Goal: Task Accomplishment & Management: Manage account settings

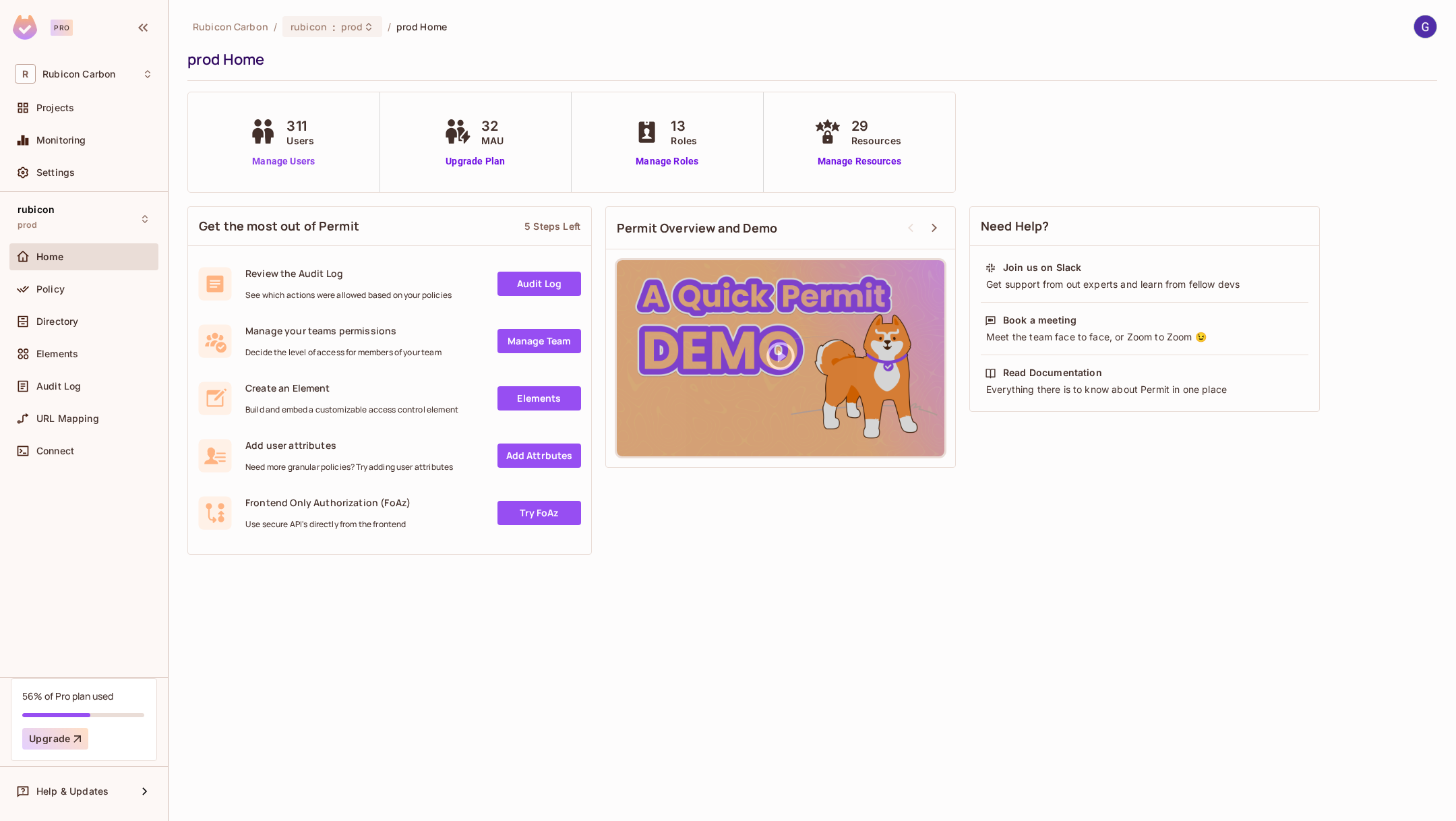
click at [270, 159] on link "Manage Users" at bounding box center [283, 161] width 74 height 14
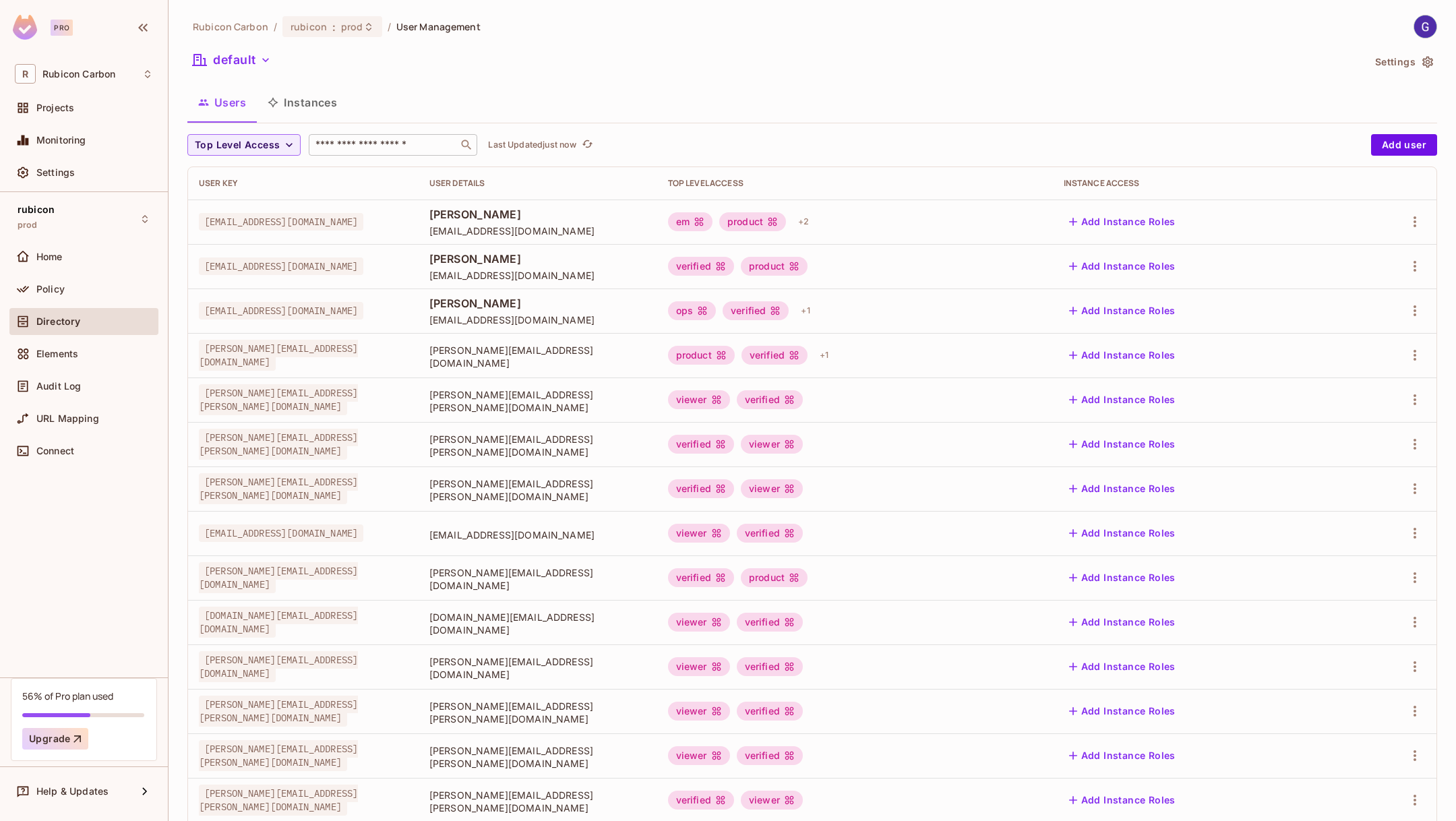
click at [382, 141] on input "text" at bounding box center [383, 145] width 141 height 13
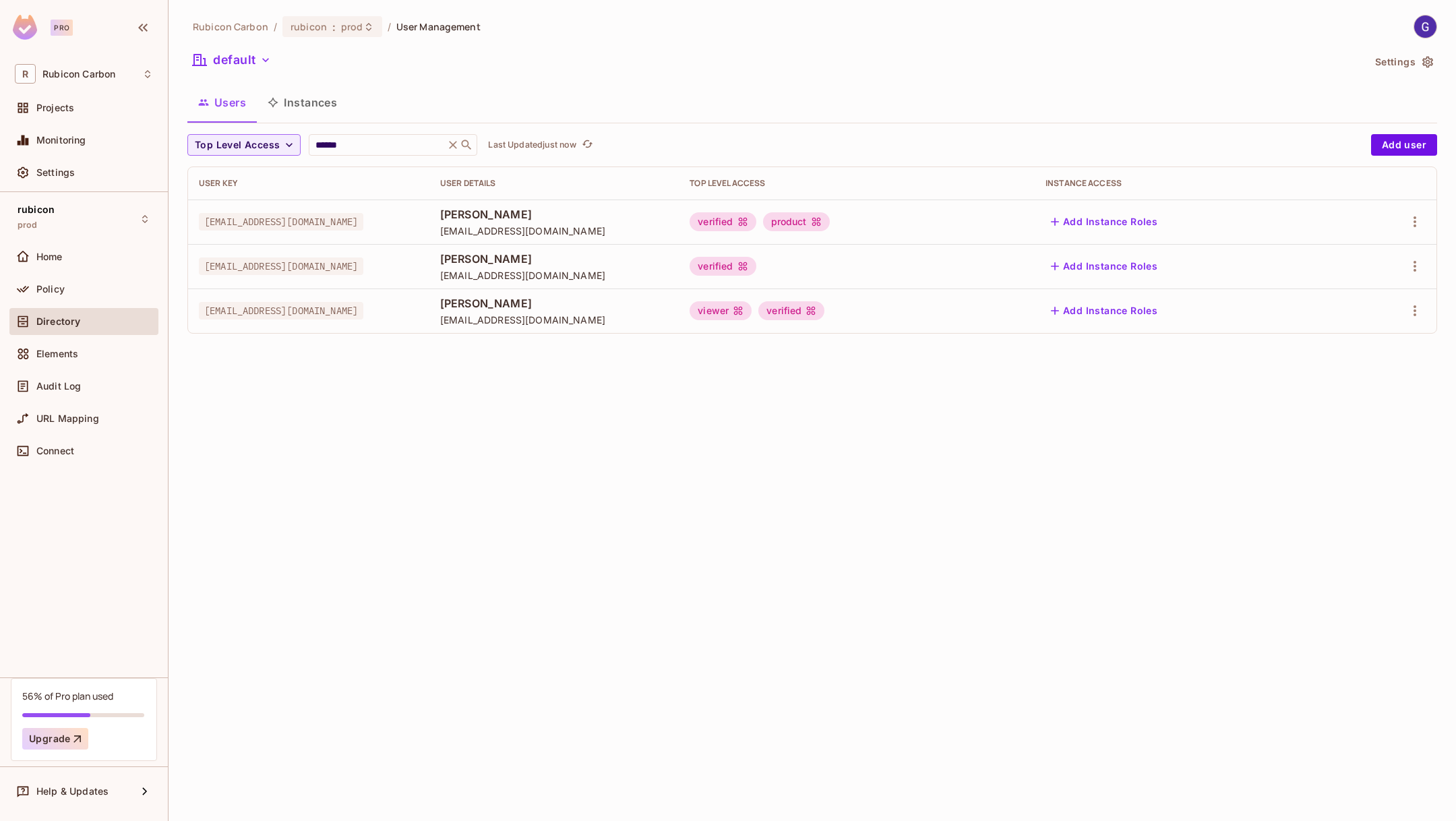
click at [743, 449] on div "Rubicon Carbon / rubicon : prod / User Management default Settings Users Instan…" at bounding box center [812, 410] width 1288 height 821
click at [344, 147] on input "******" at bounding box center [377, 145] width 128 height 13
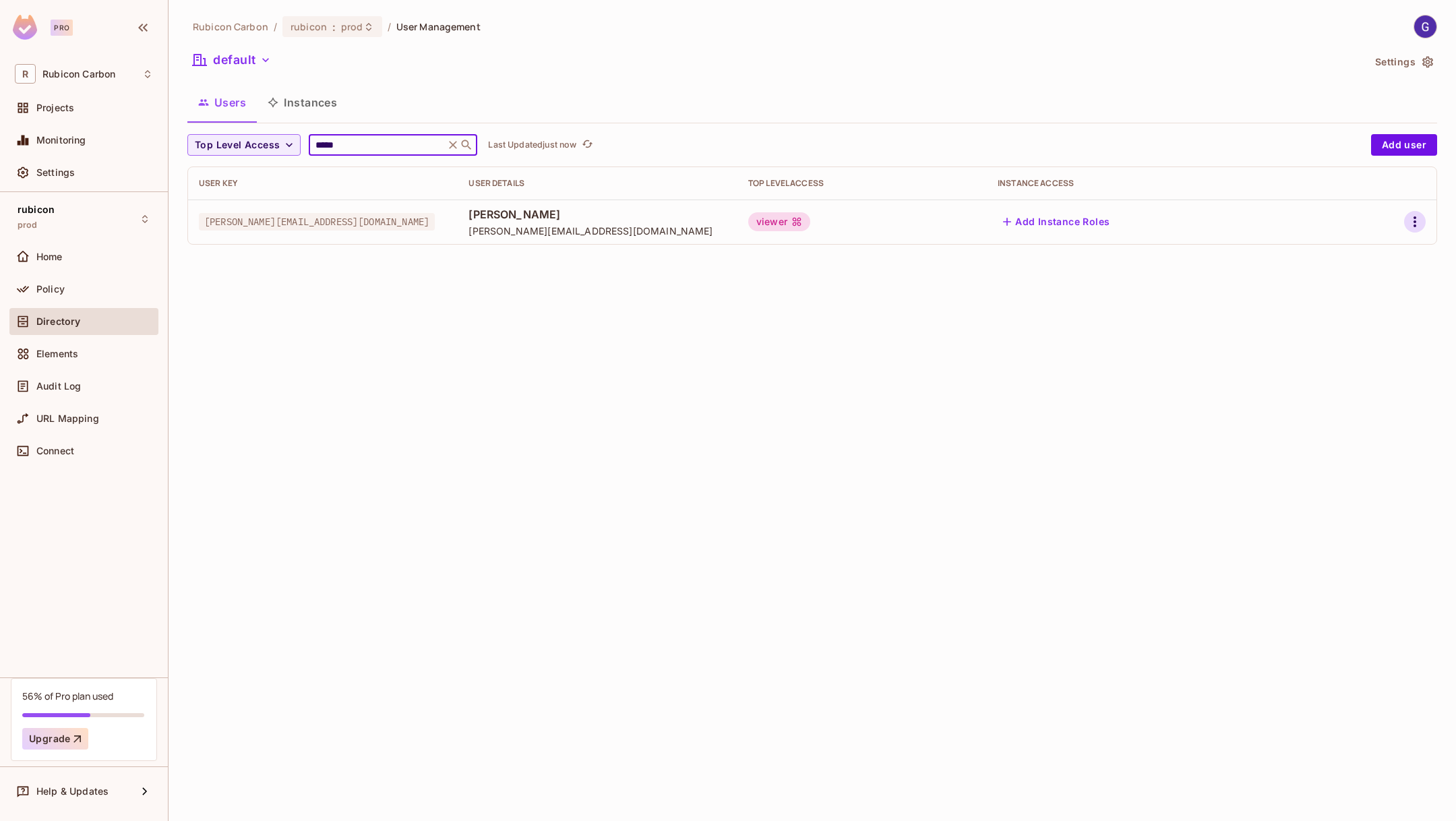
type input "*****"
click at [1415, 216] on icon "button" at bounding box center [1414, 222] width 16 height 16
click at [1366, 249] on li "Edit" at bounding box center [1356, 253] width 119 height 30
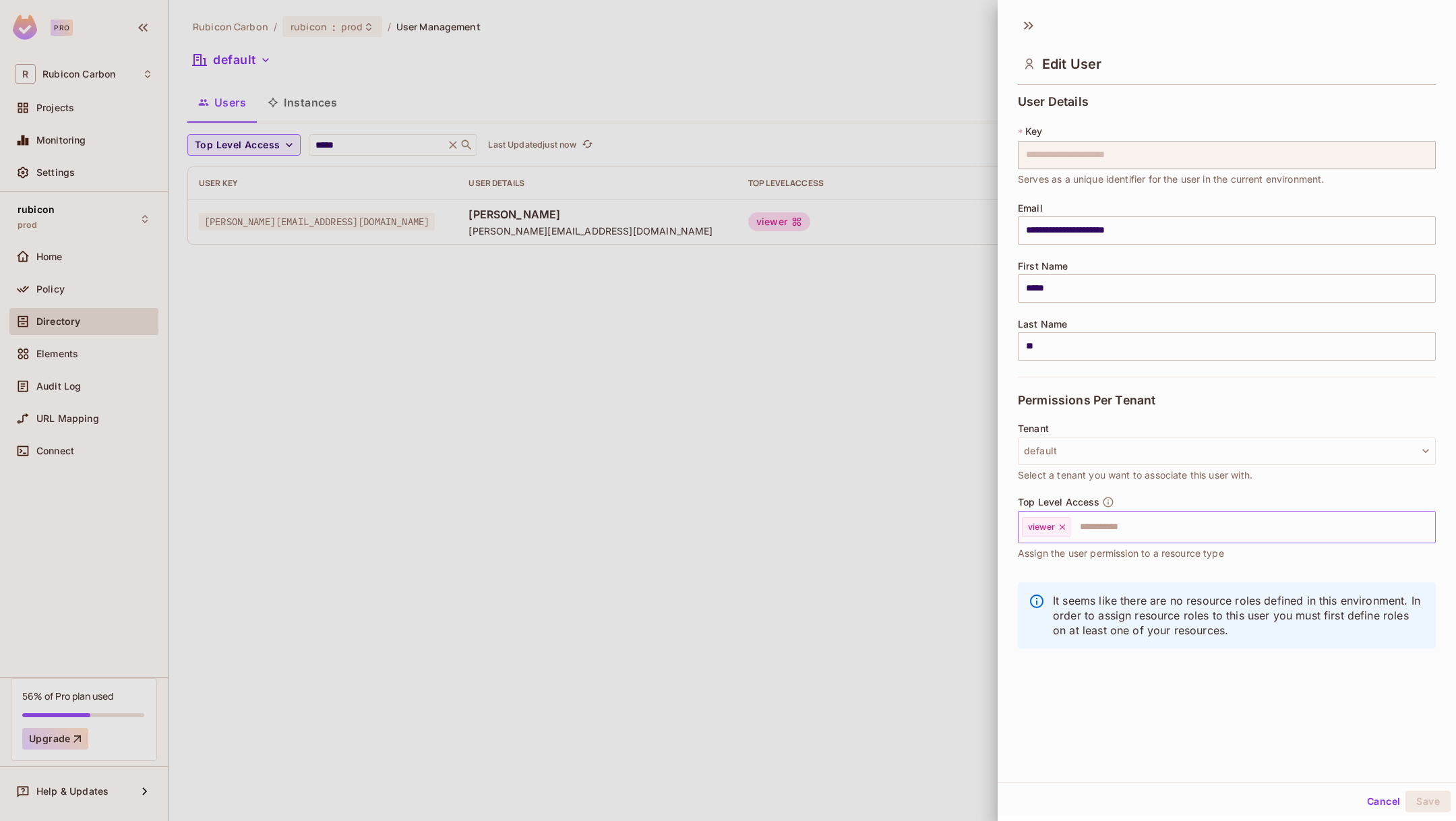
click at [1138, 527] on input "text" at bounding box center [1240, 527] width 338 height 27
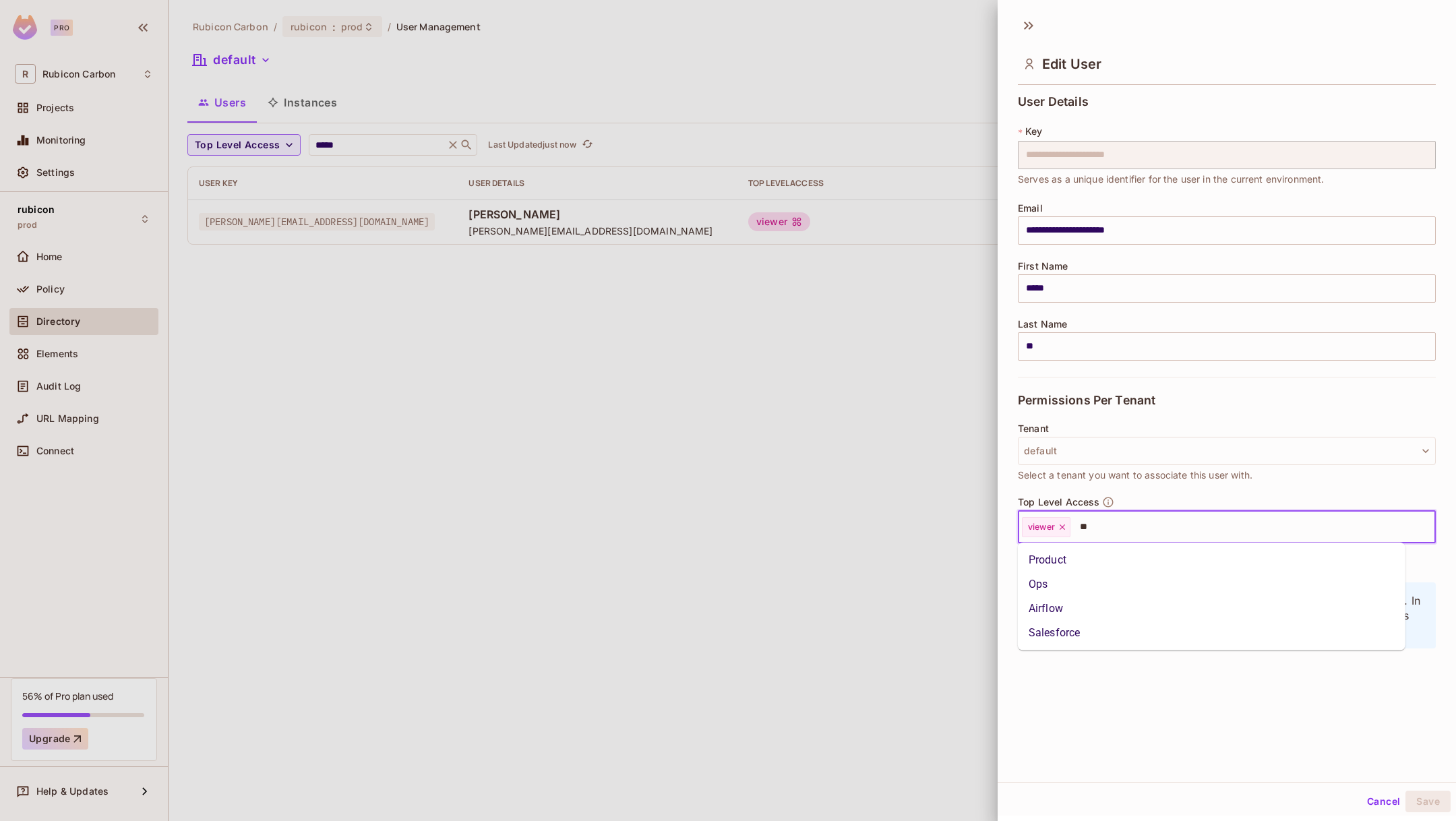
type input "***"
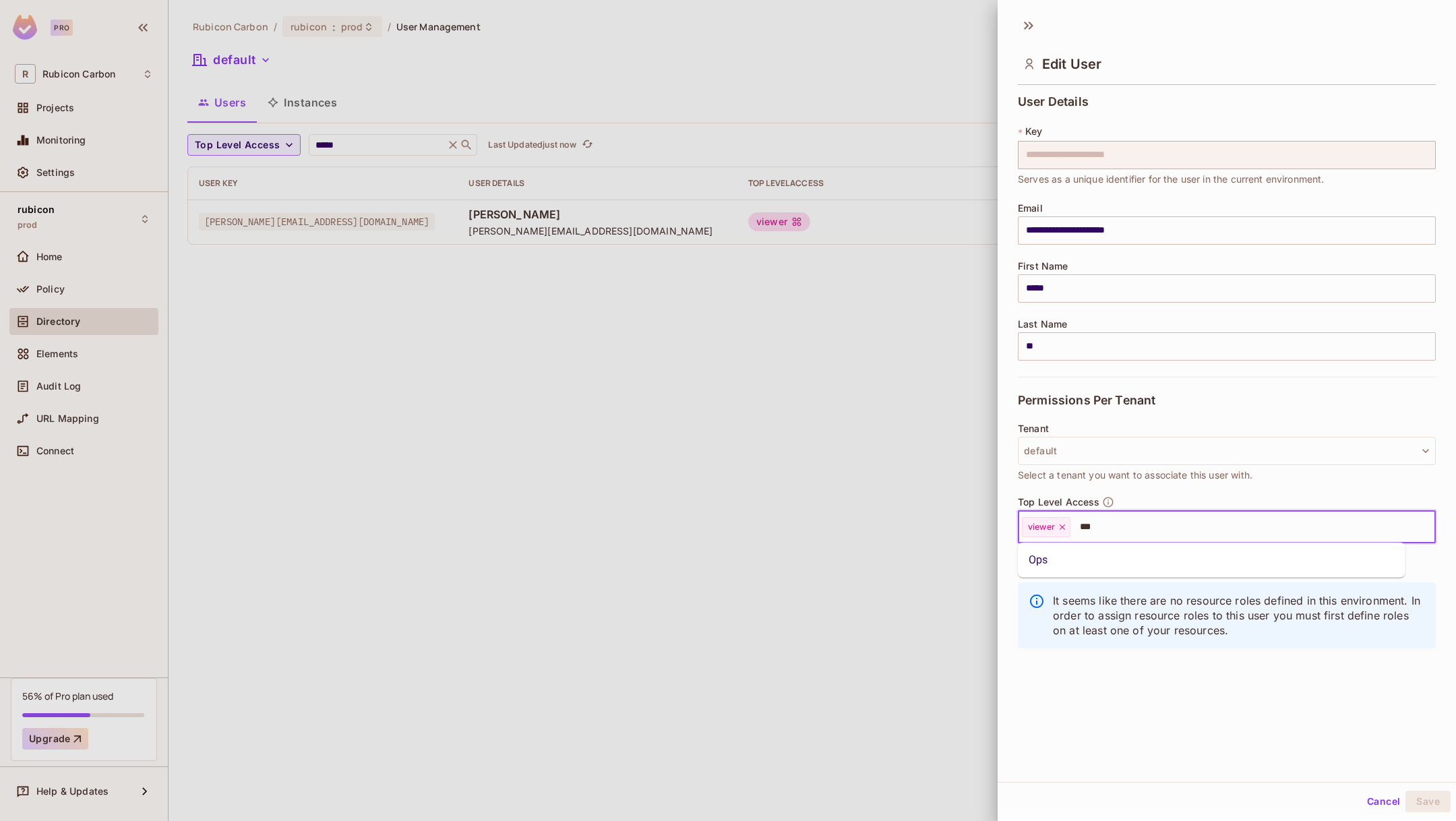
click at [1098, 567] on li "Ops" at bounding box center [1211, 560] width 388 height 24
click at [1413, 799] on button "Save" at bounding box center [1427, 801] width 46 height 21
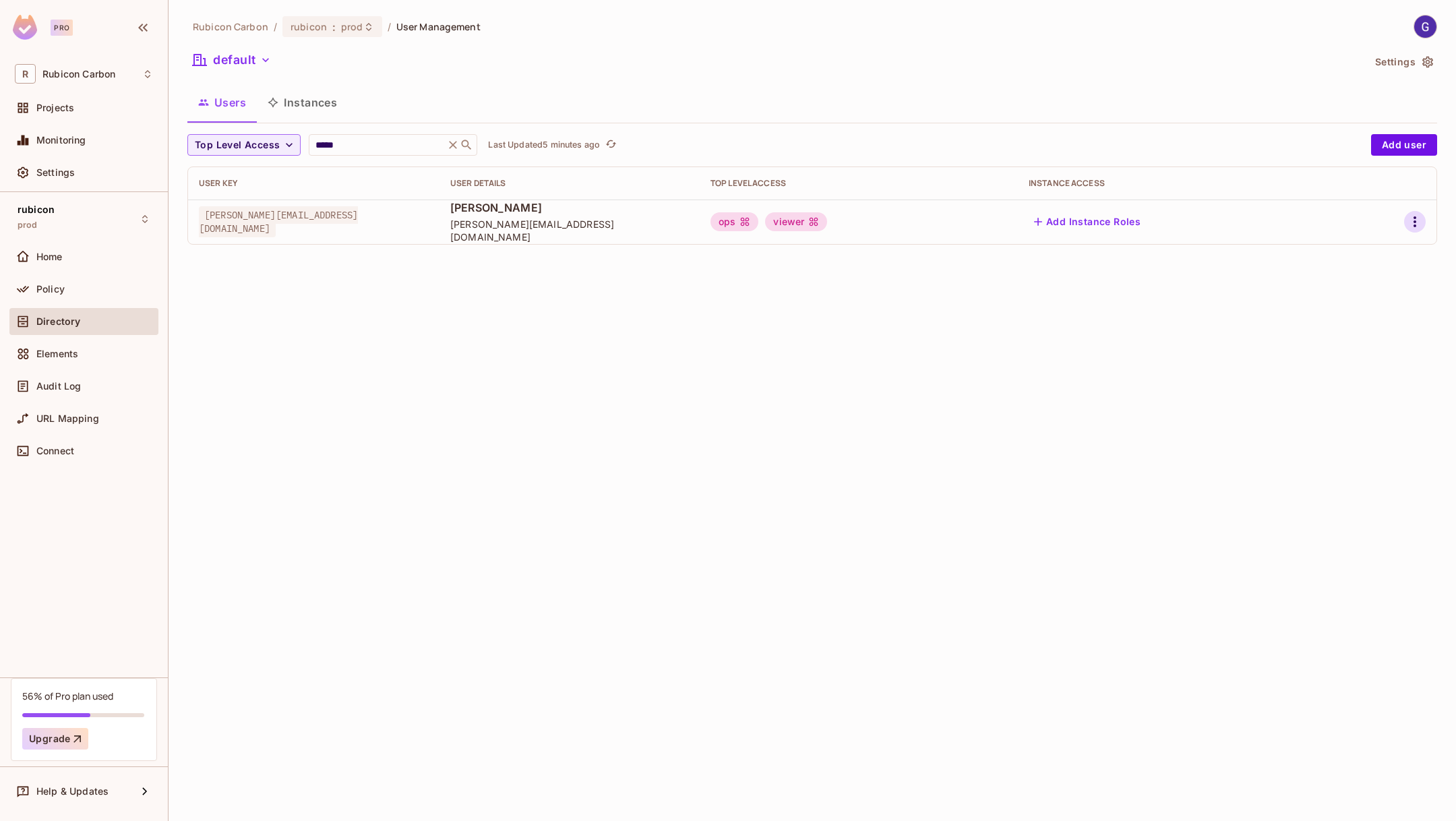
click at [1415, 223] on icon "button" at bounding box center [1414, 222] width 16 height 16
click at [1349, 254] on div "Edit" at bounding box center [1343, 252] width 19 height 13
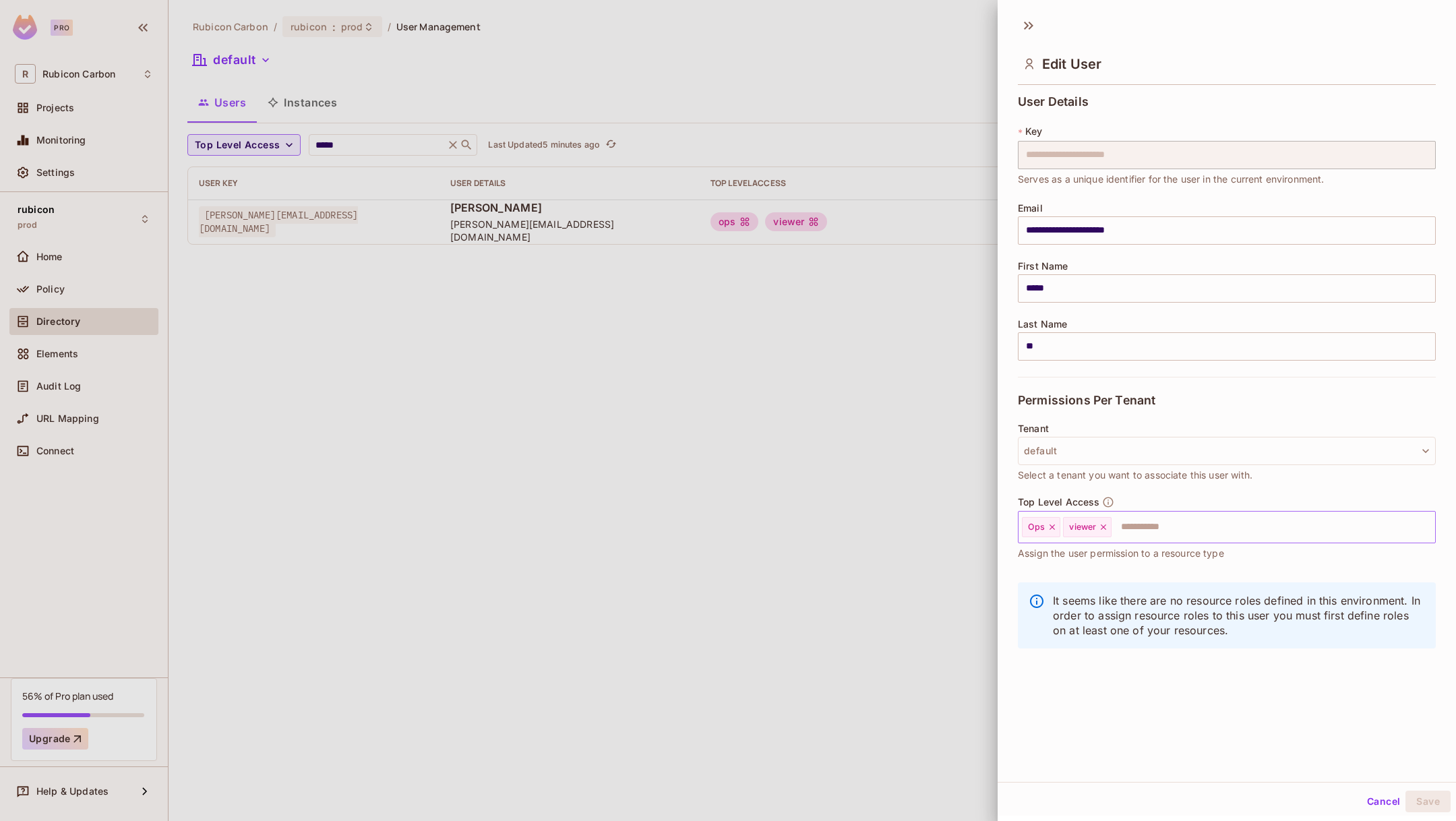
click at [1136, 518] on input "text" at bounding box center [1261, 527] width 297 height 27
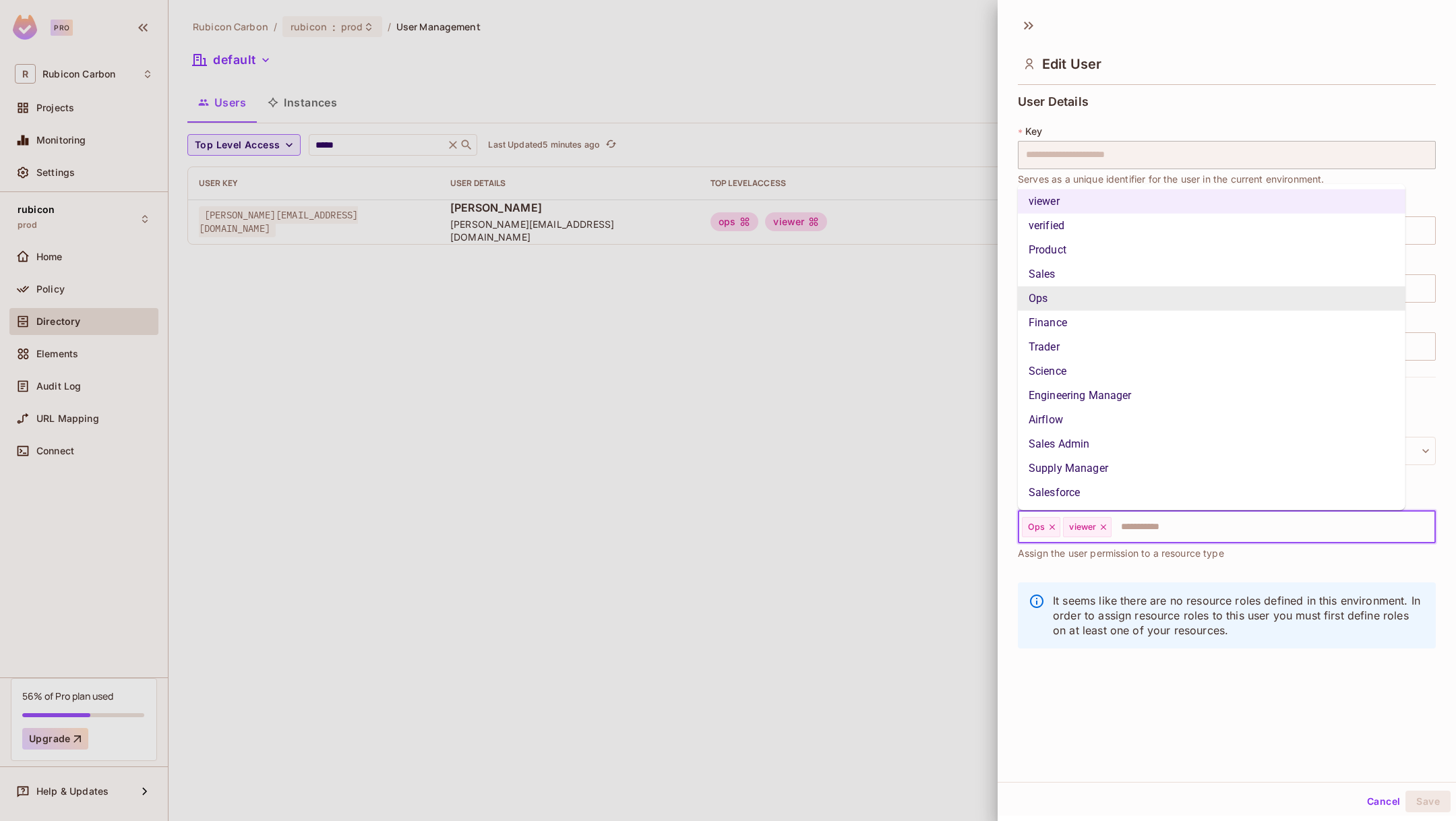
type input "*"
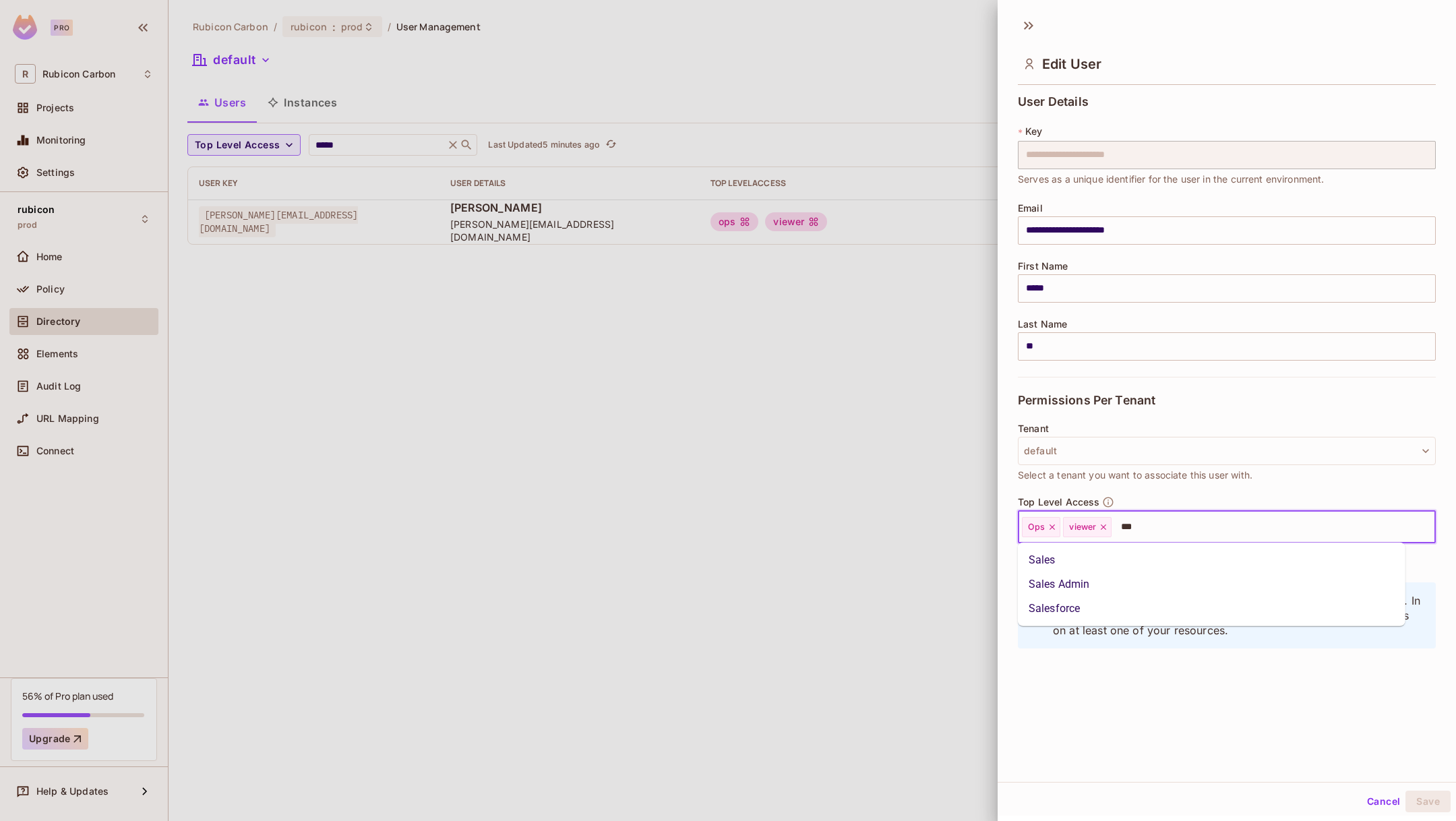
type input "****"
click at [1075, 557] on li "Sales" at bounding box center [1211, 560] width 388 height 24
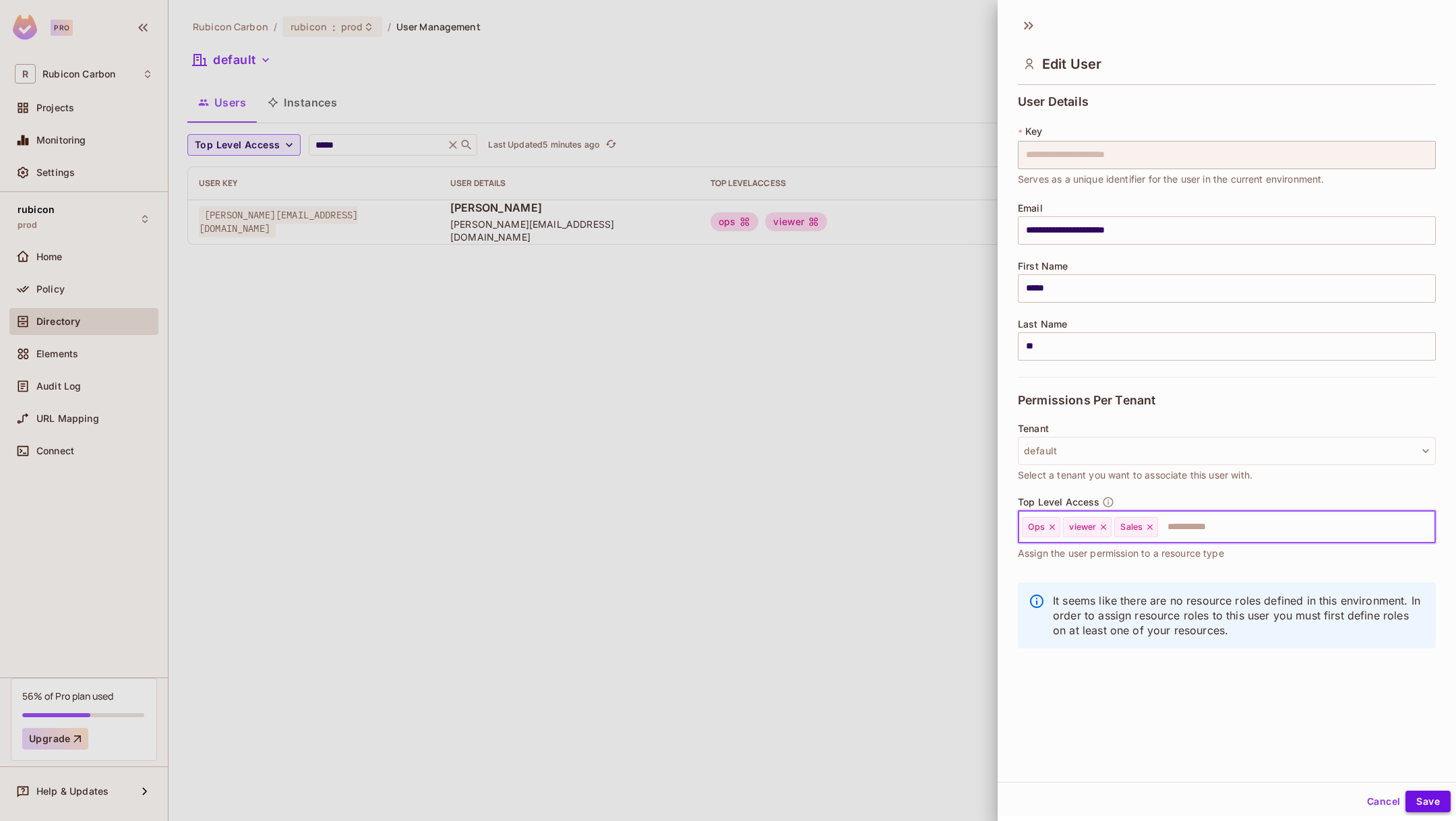
click at [1405, 803] on button "Save" at bounding box center [1427, 801] width 46 height 21
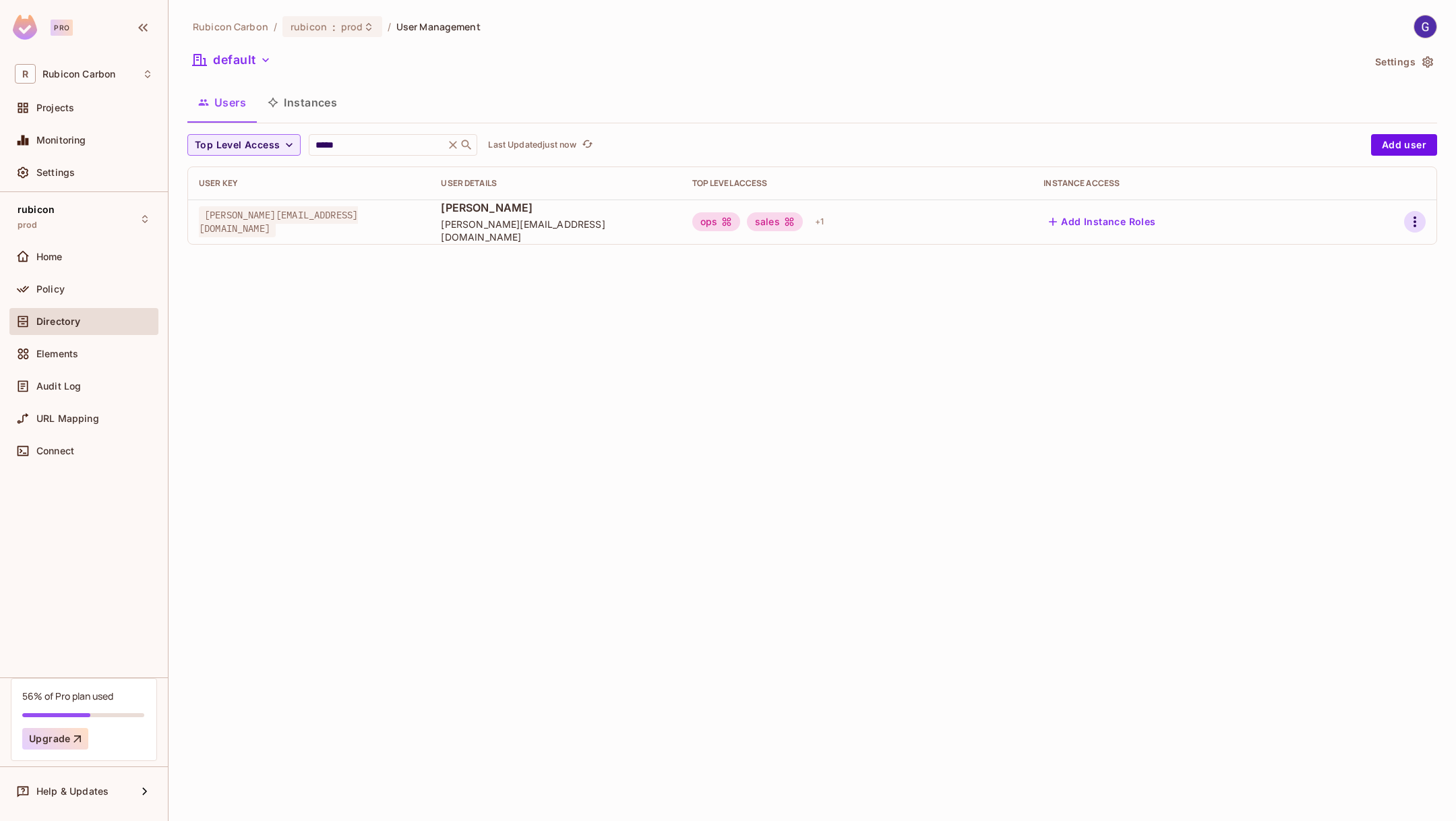
click at [1420, 220] on icon "button" at bounding box center [1414, 222] width 16 height 16
click at [1361, 256] on li "Edit" at bounding box center [1356, 253] width 119 height 30
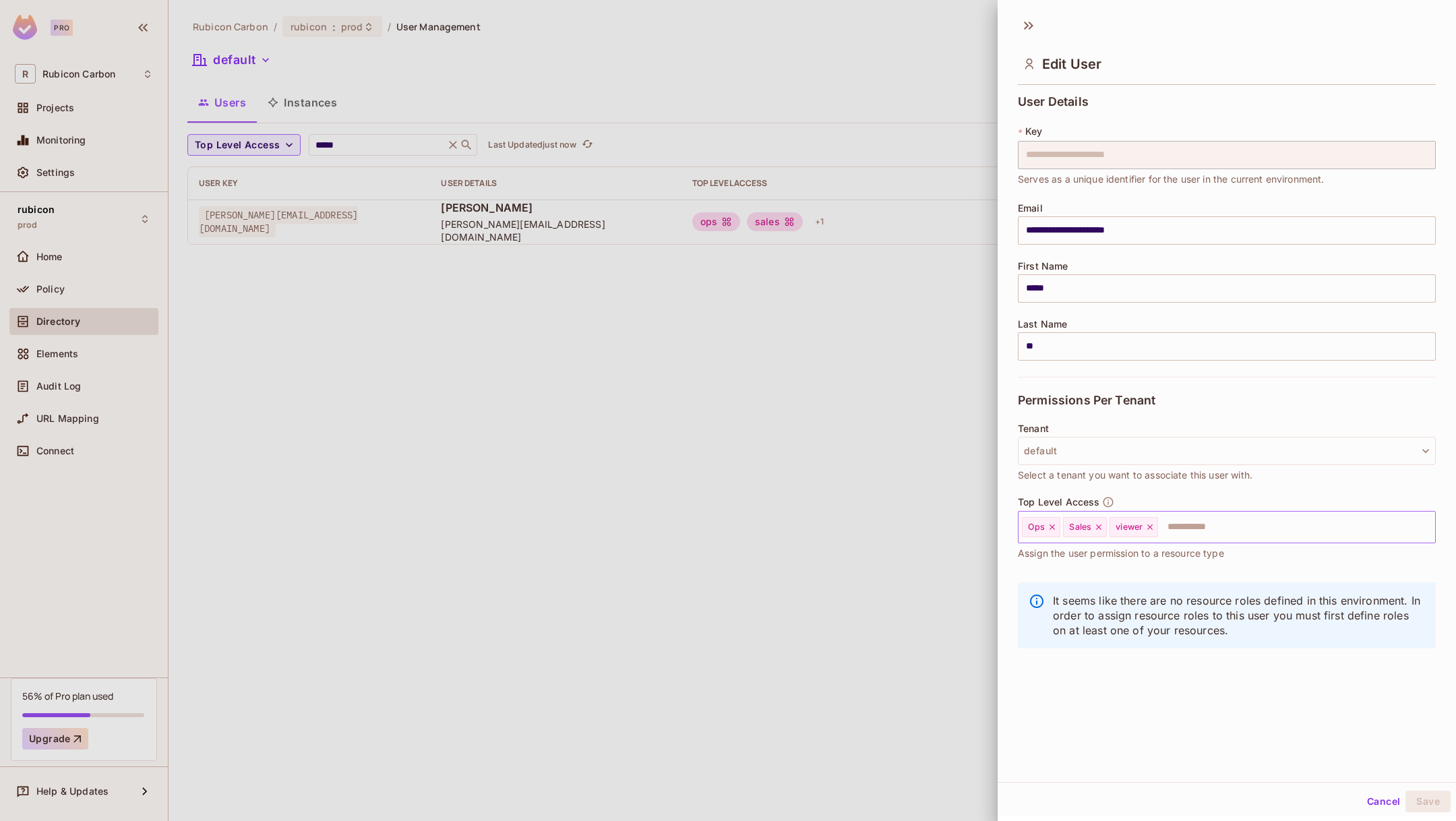
click at [1096, 523] on icon at bounding box center [1099, 527] width 9 height 9
click at [1411, 806] on button "Save" at bounding box center [1427, 801] width 46 height 21
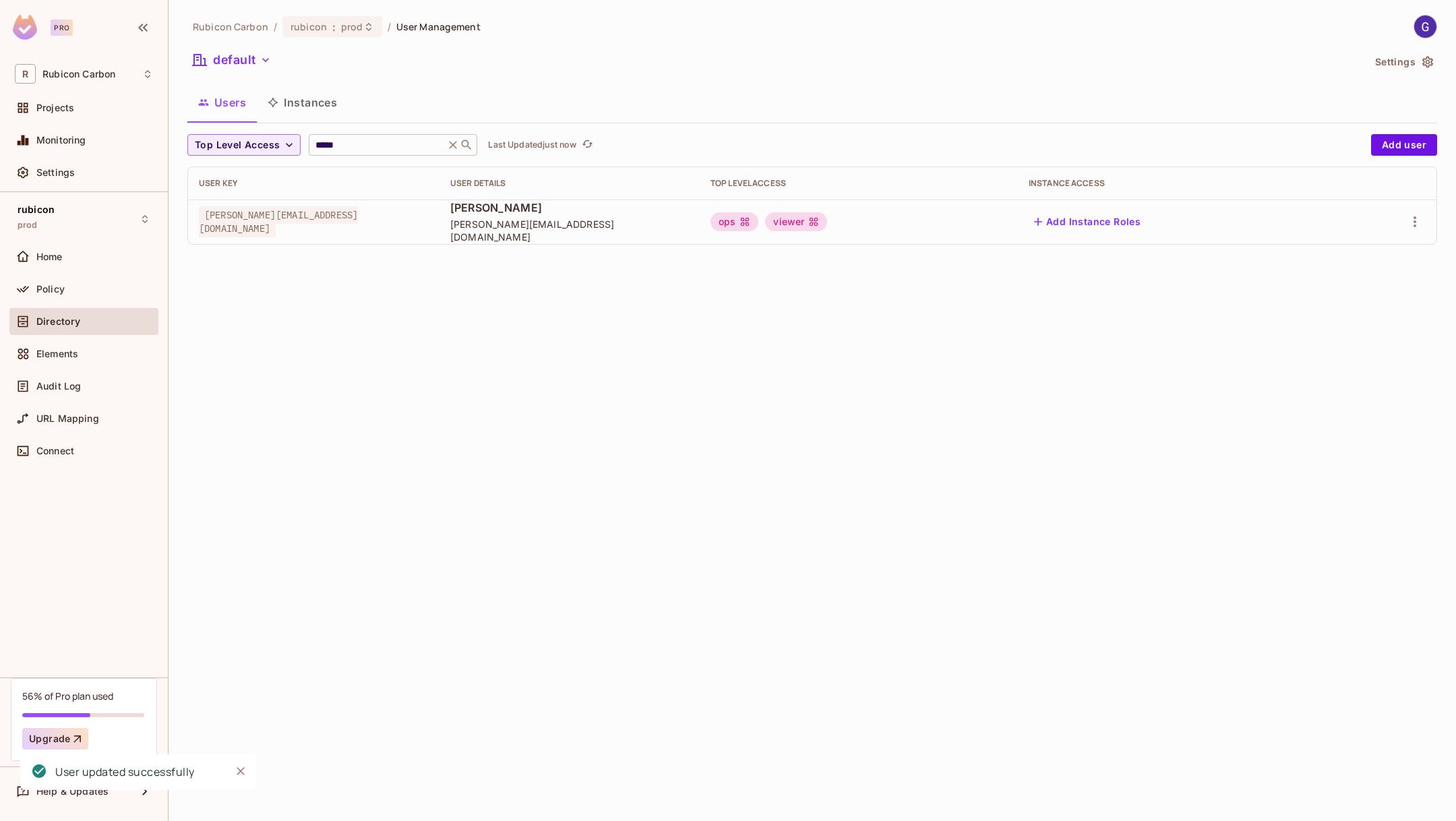
click at [380, 147] on input "*****" at bounding box center [377, 145] width 128 height 13
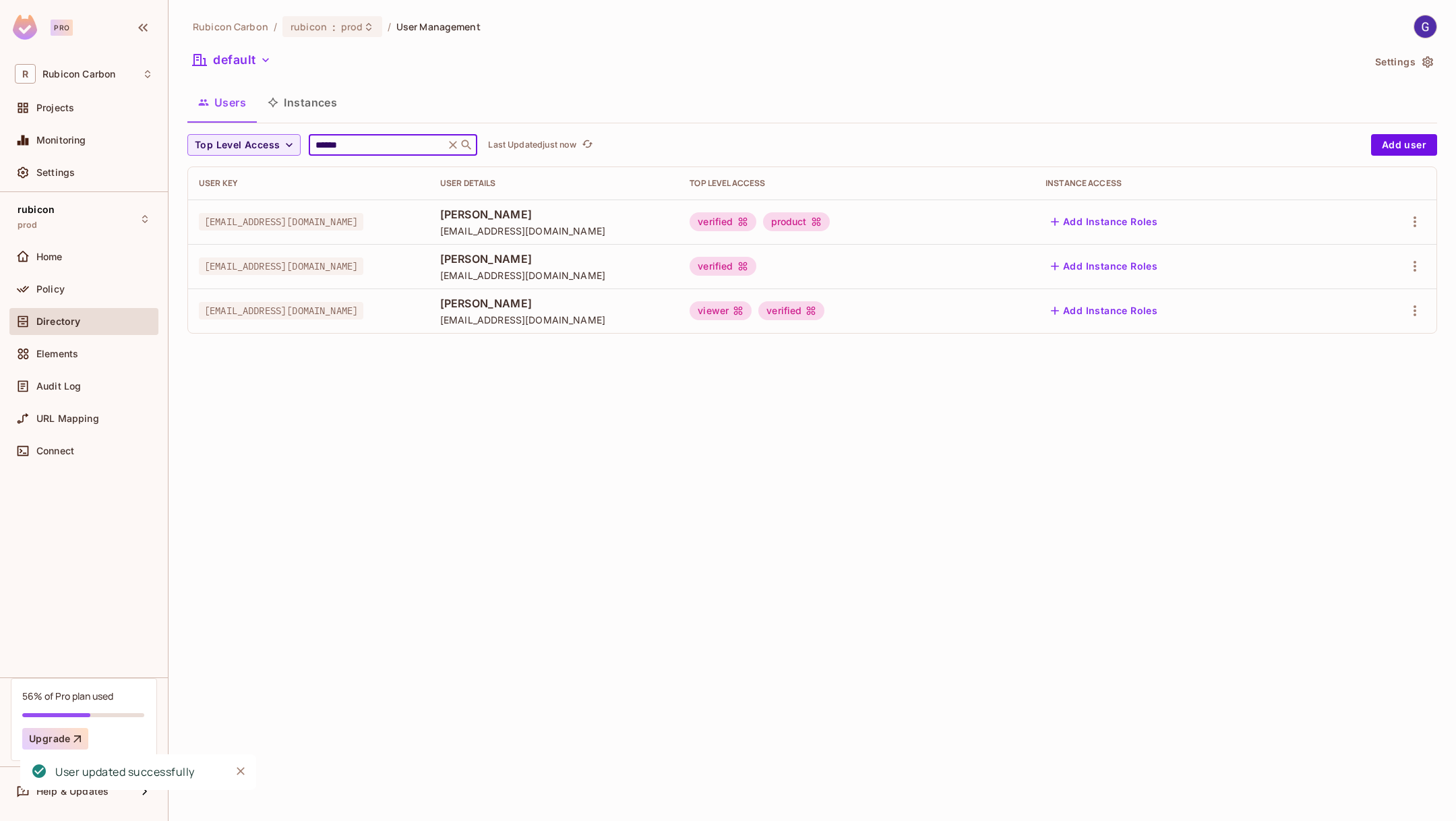
type input "******"
click at [1410, 234] on td at bounding box center [1389, 222] width 95 height 45
click at [1413, 211] on button "button" at bounding box center [1414, 222] width 21 height 21
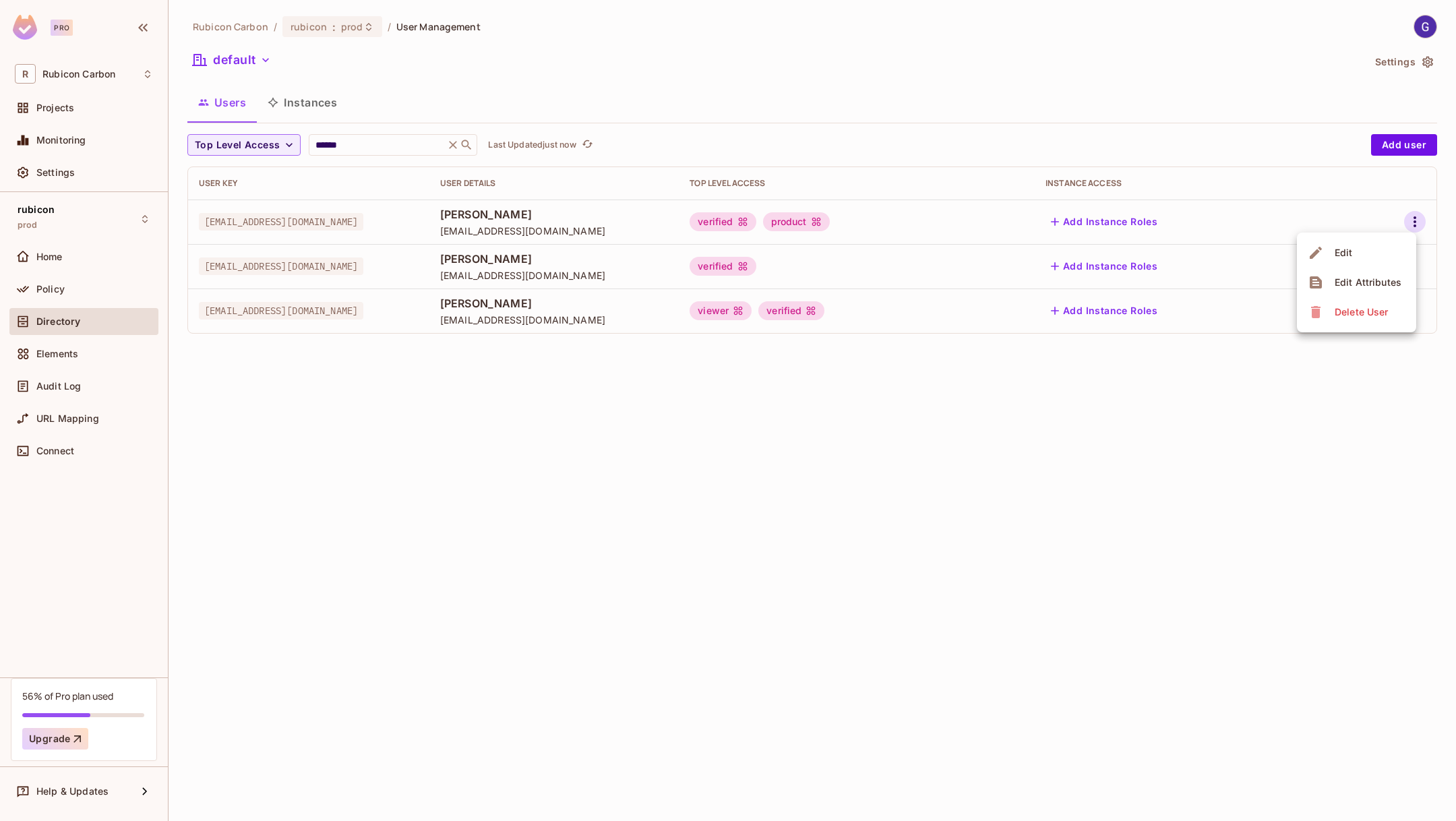
click at [1366, 249] on li "Edit" at bounding box center [1356, 253] width 119 height 30
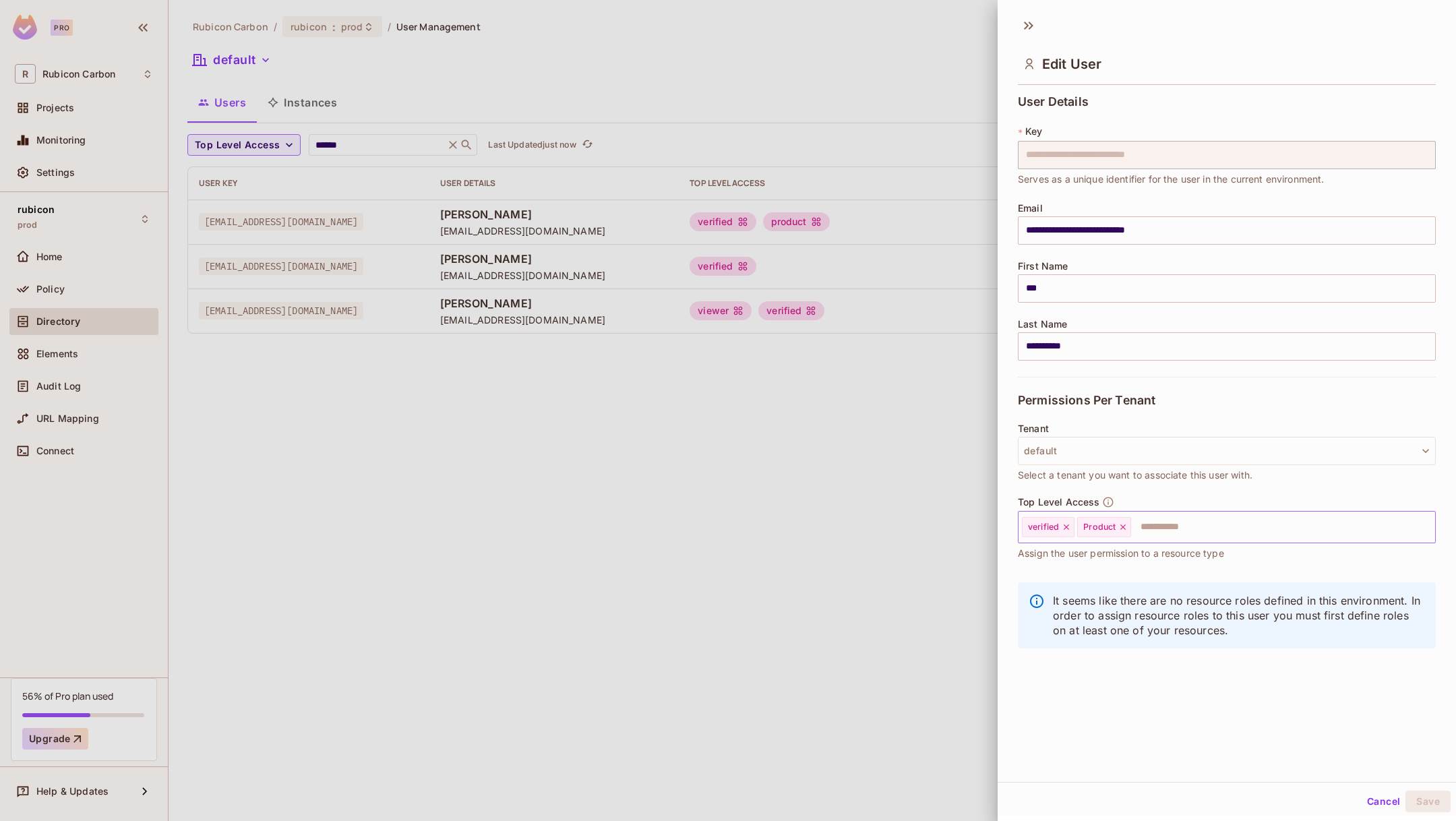
click at [1119, 530] on icon at bounding box center [1123, 527] width 9 height 9
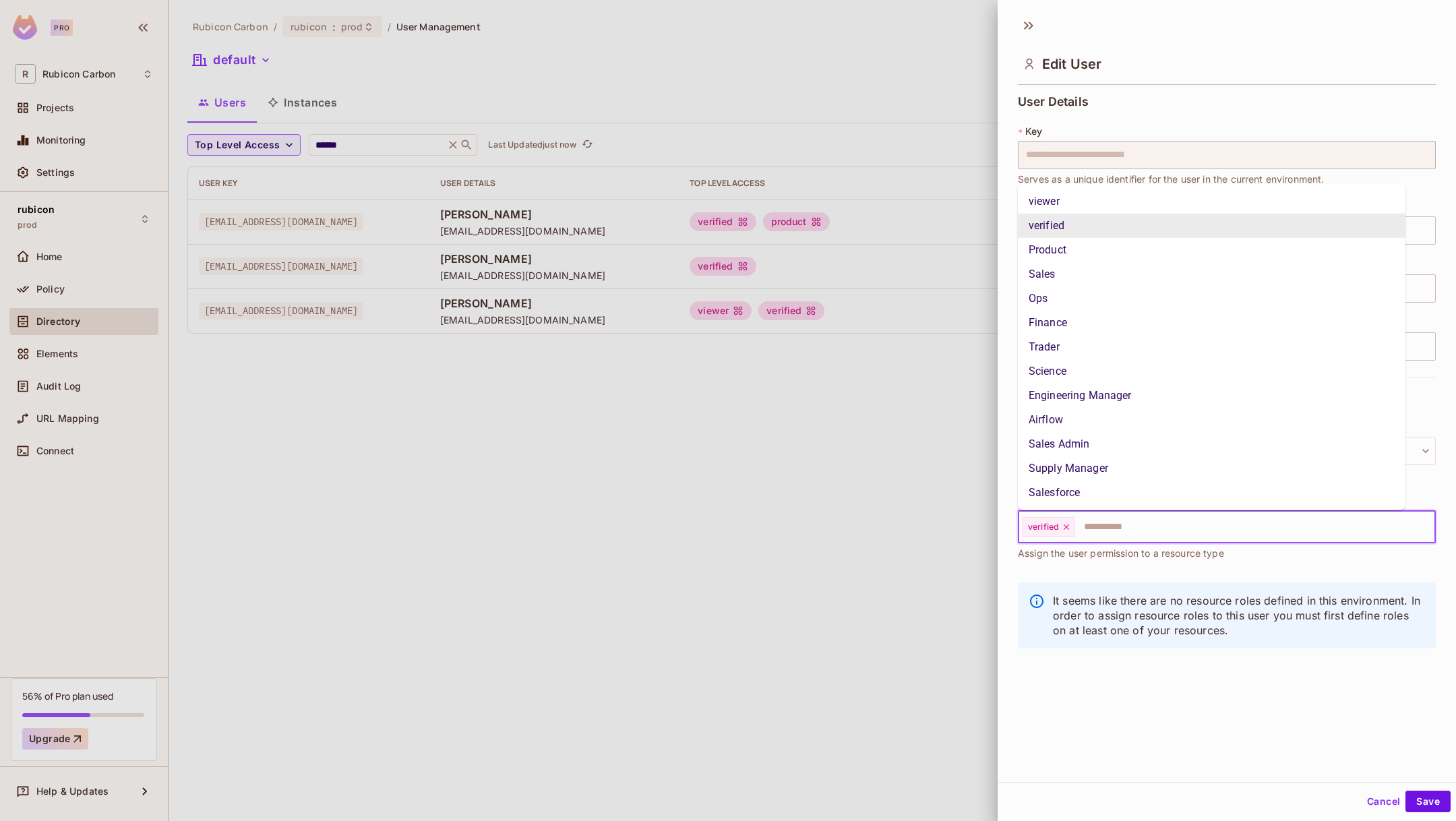
click at [1119, 530] on input "text" at bounding box center [1242, 527] width 334 height 27
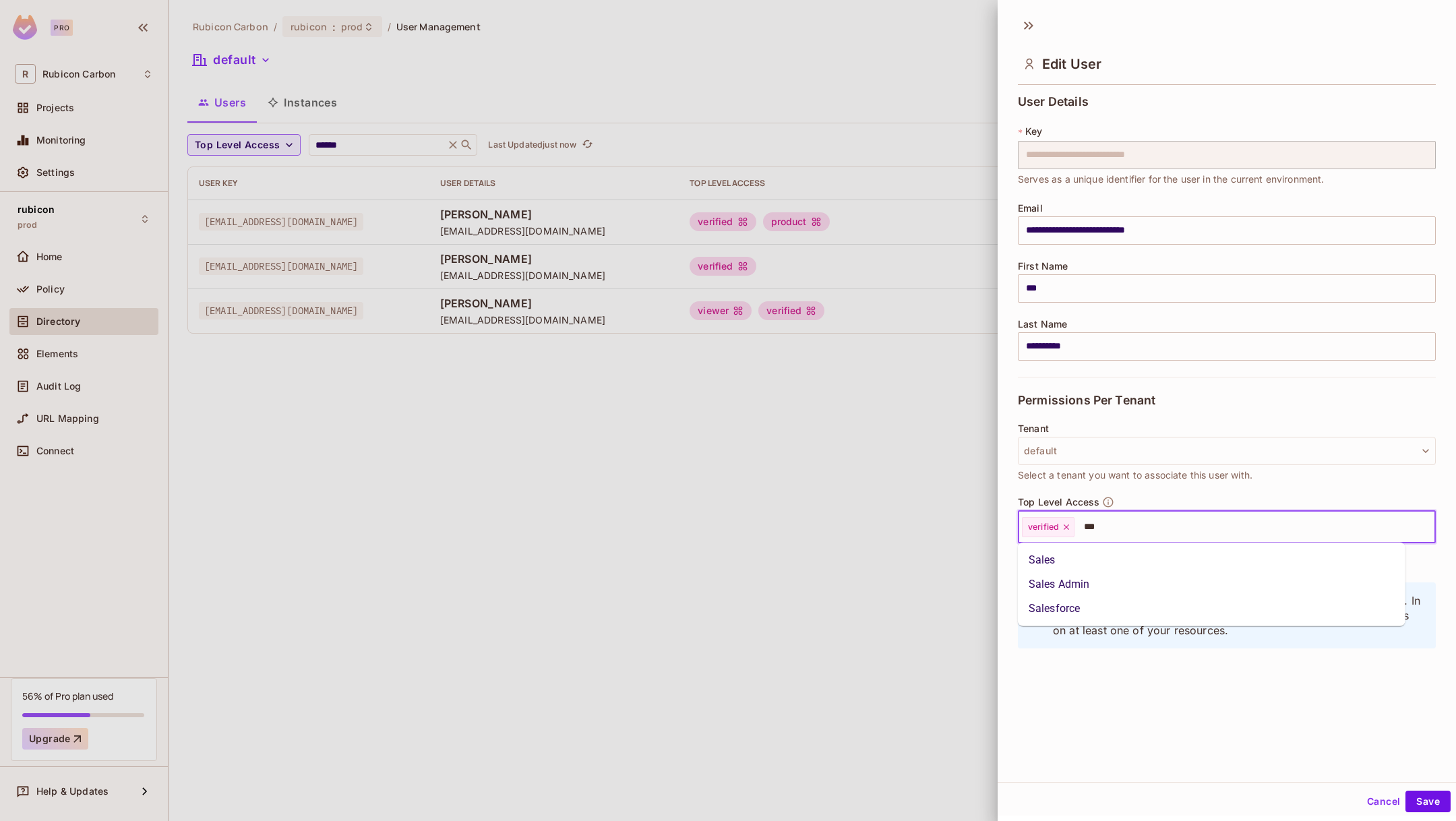
type input "****"
click at [1109, 559] on li "Sales" at bounding box center [1211, 560] width 388 height 24
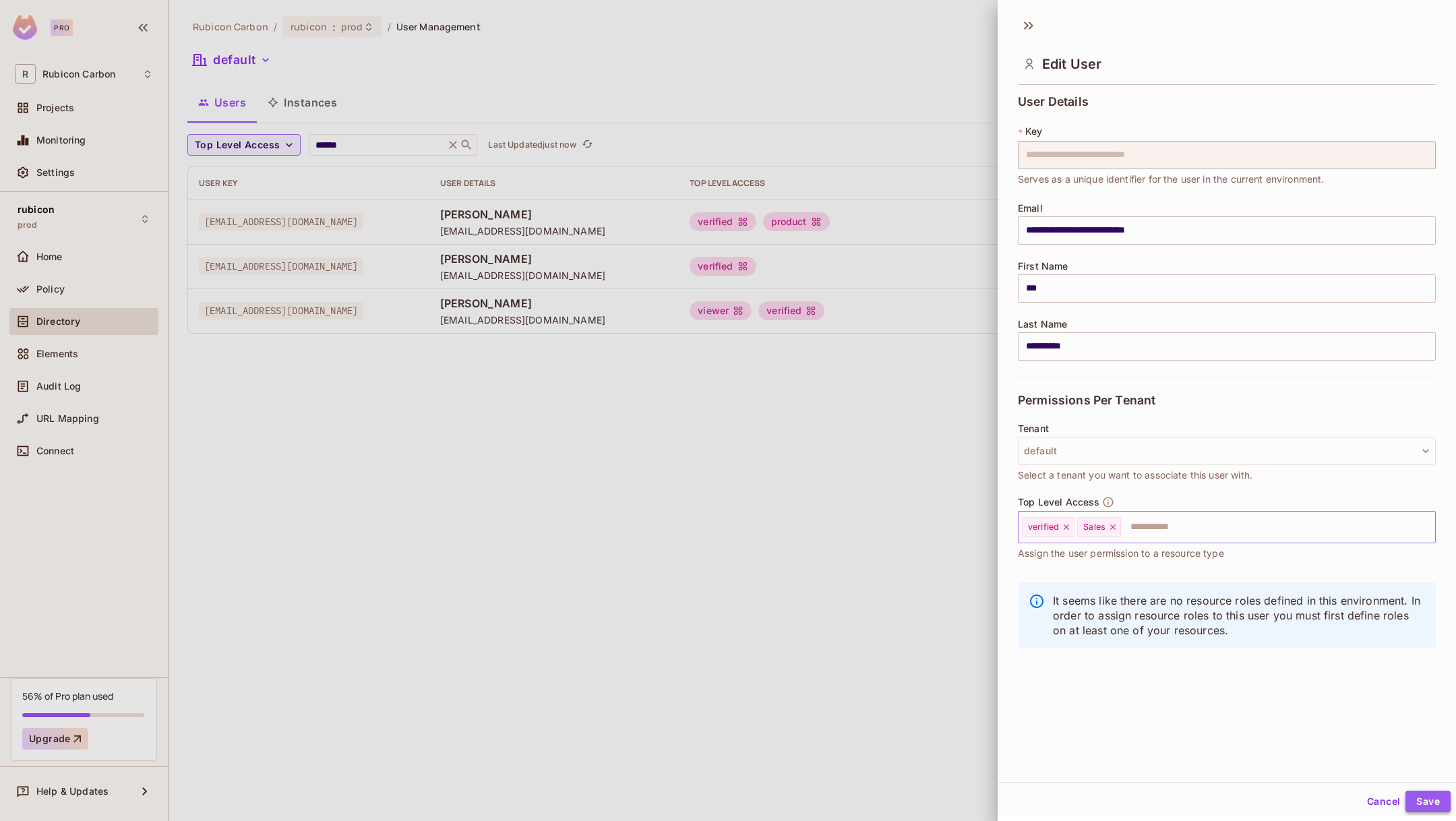
click at [1424, 805] on button "Save" at bounding box center [1427, 801] width 46 height 21
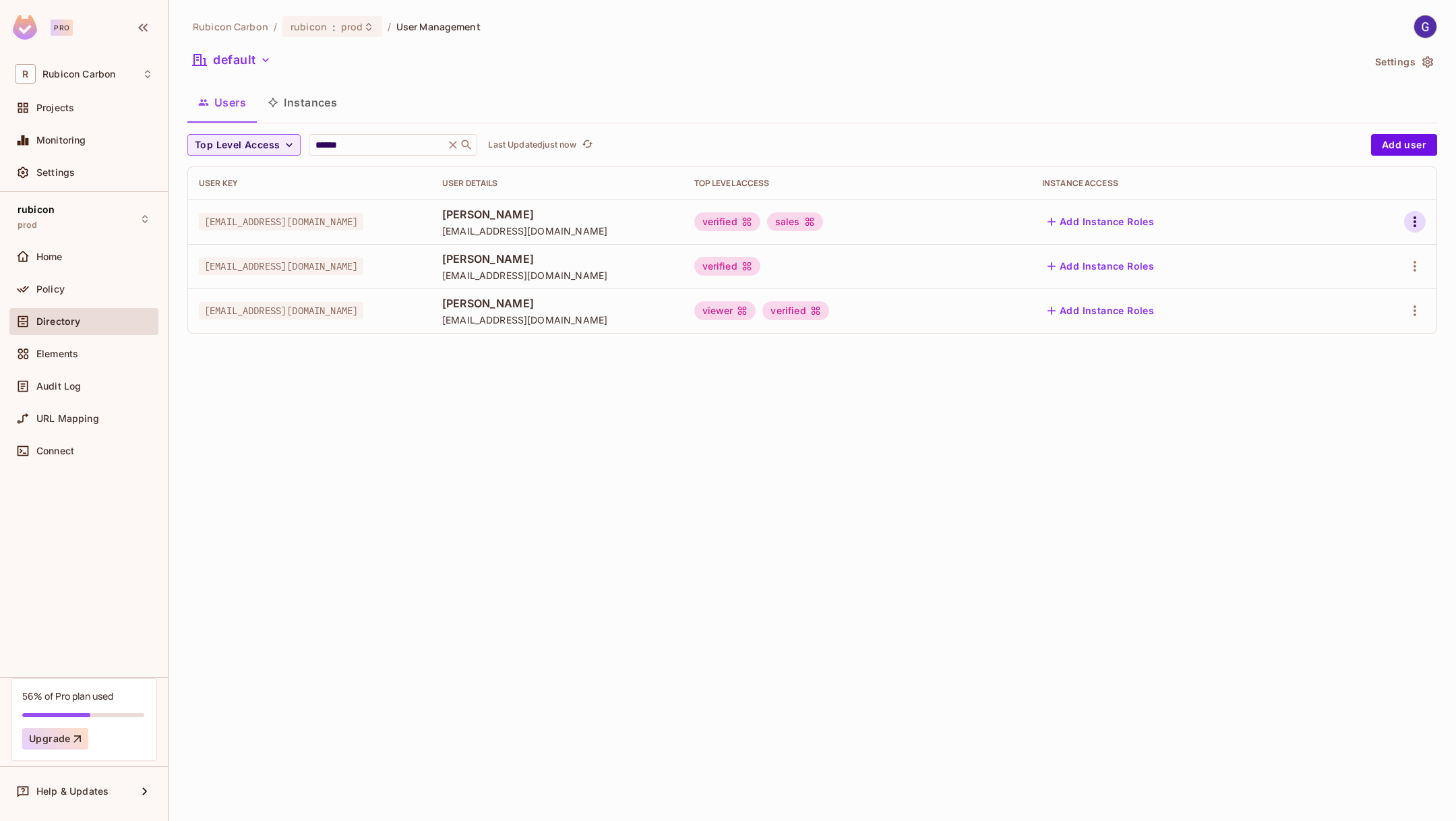
click at [1419, 214] on icon "button" at bounding box center [1414, 222] width 16 height 16
click at [1368, 255] on li "Edit" at bounding box center [1356, 253] width 119 height 30
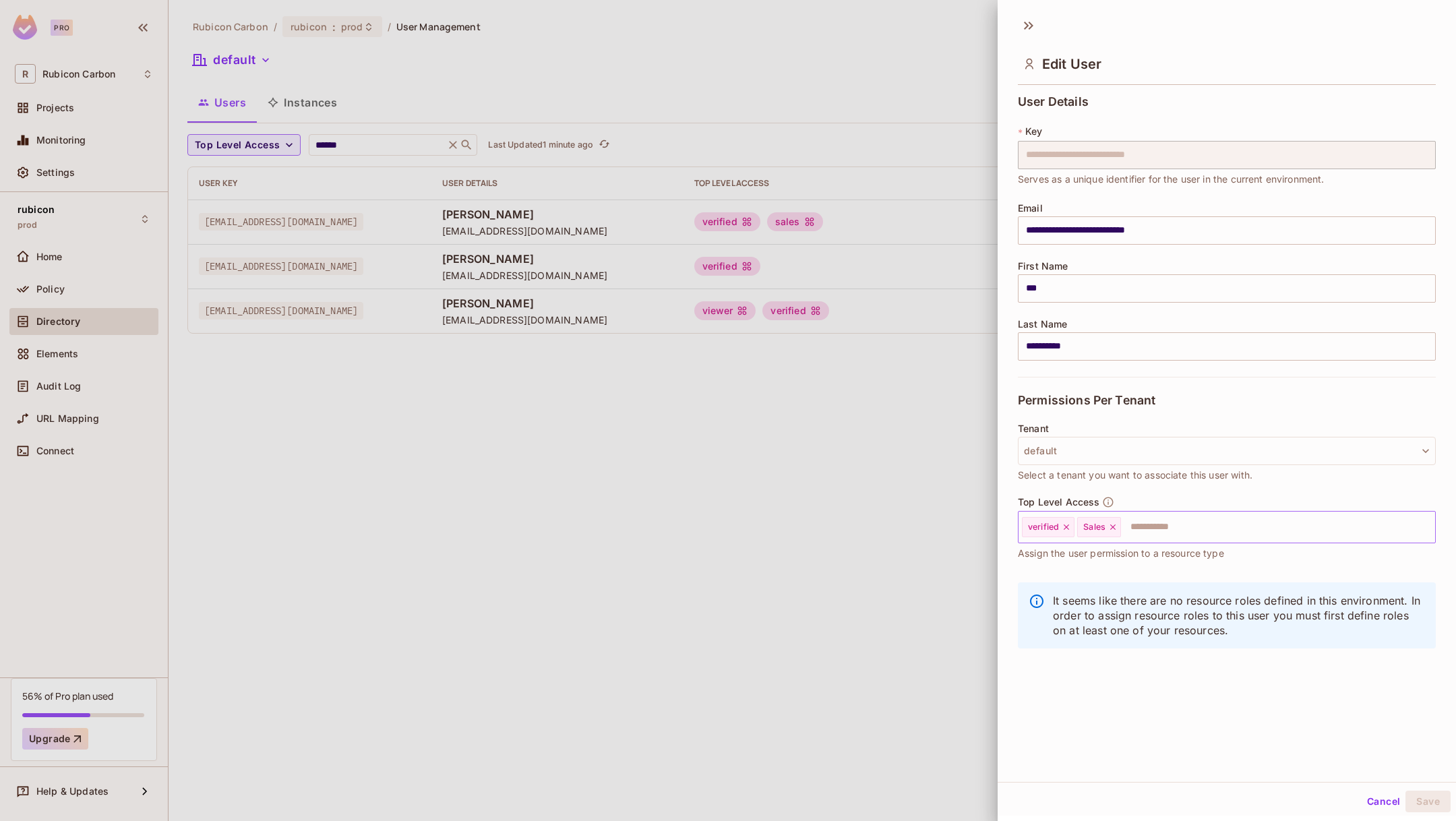
click at [1102, 522] on span "Sales" at bounding box center [1094, 528] width 22 height 11
click at [1109, 522] on icon at bounding box center [1113, 527] width 9 height 9
click at [1114, 528] on input "text" at bounding box center [1242, 527] width 334 height 27
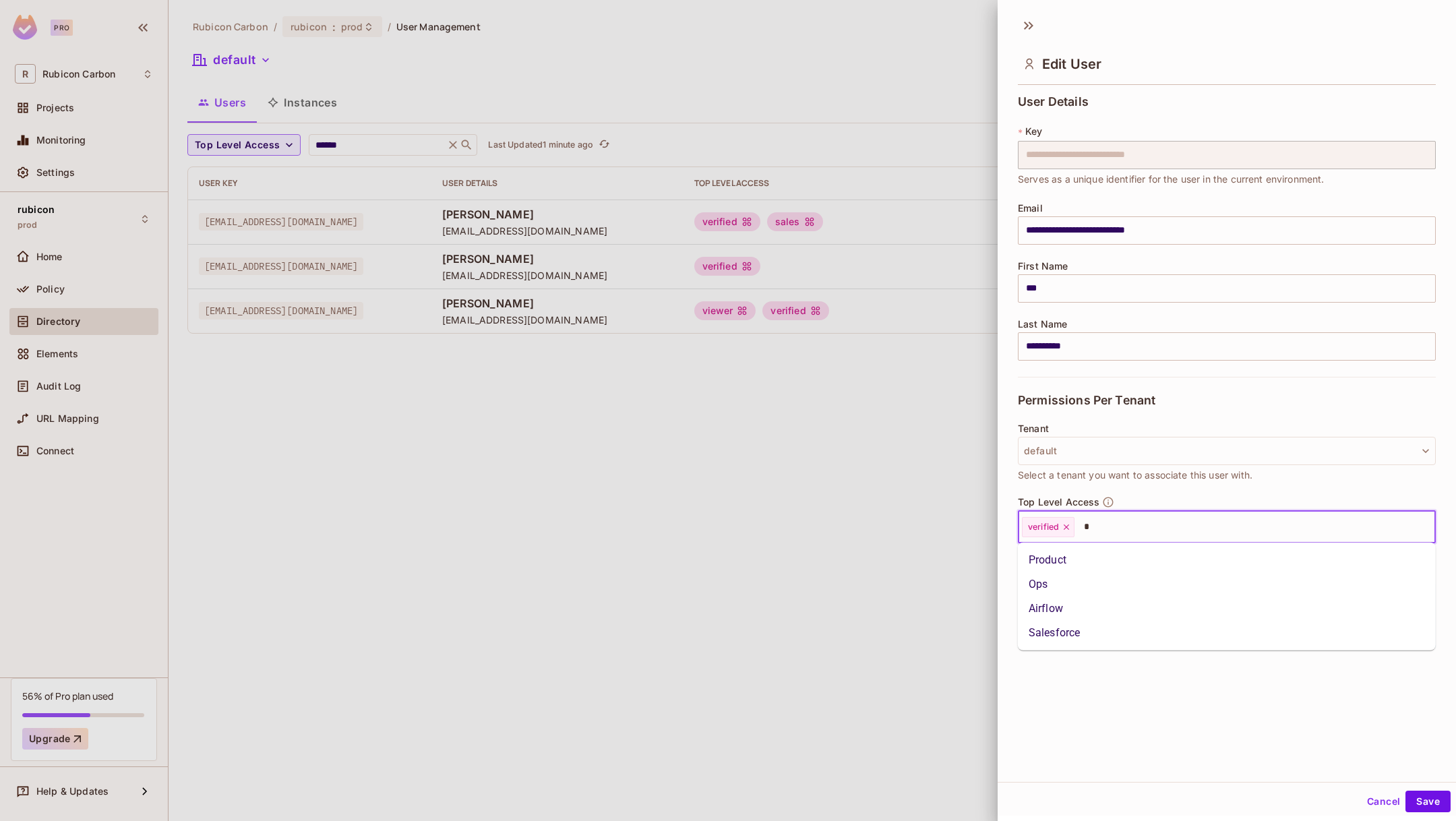
type input "**"
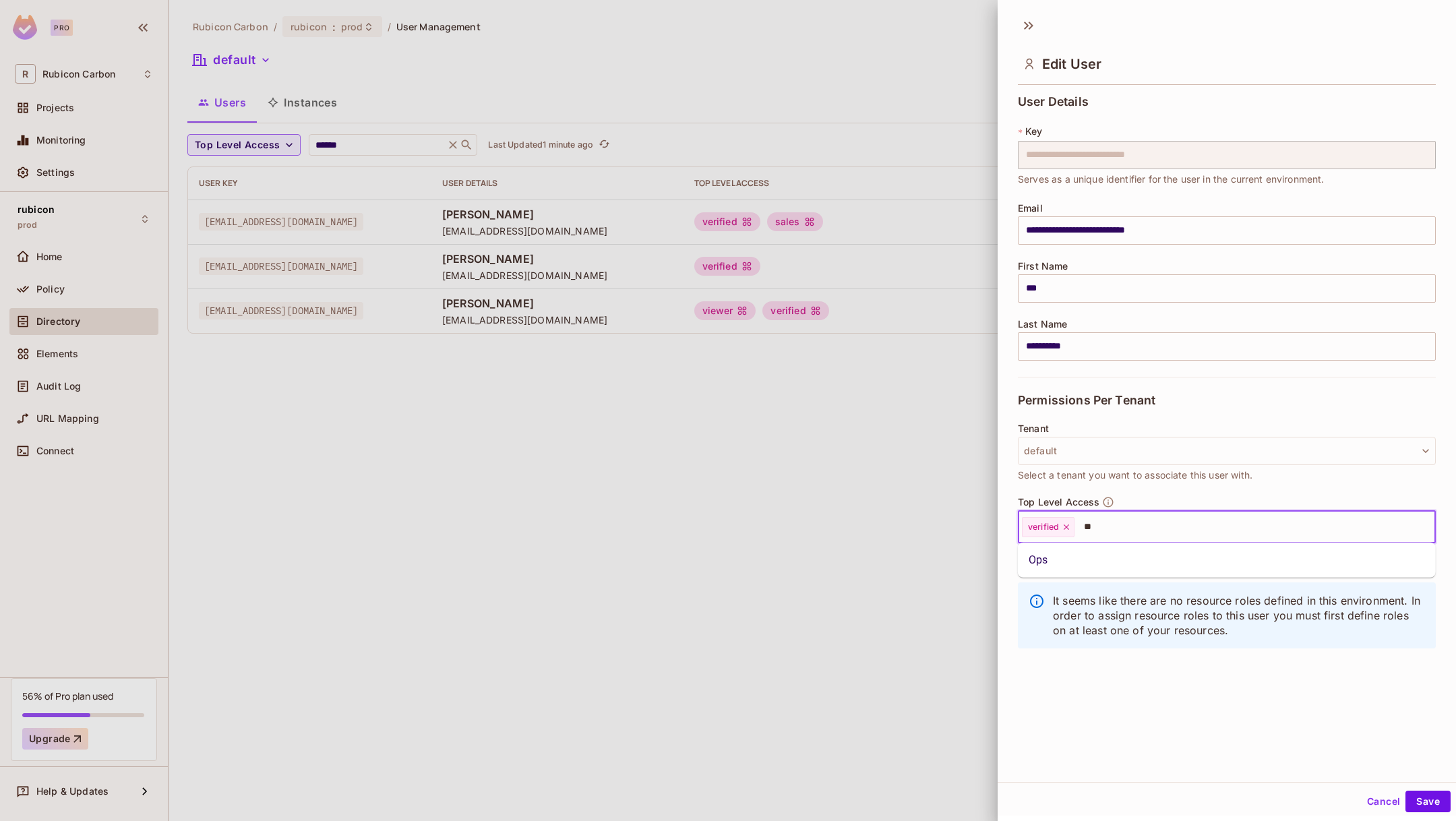
click at [1097, 572] on li "Ops" at bounding box center [1226, 560] width 418 height 24
click at [1435, 801] on button "Save" at bounding box center [1427, 801] width 46 height 21
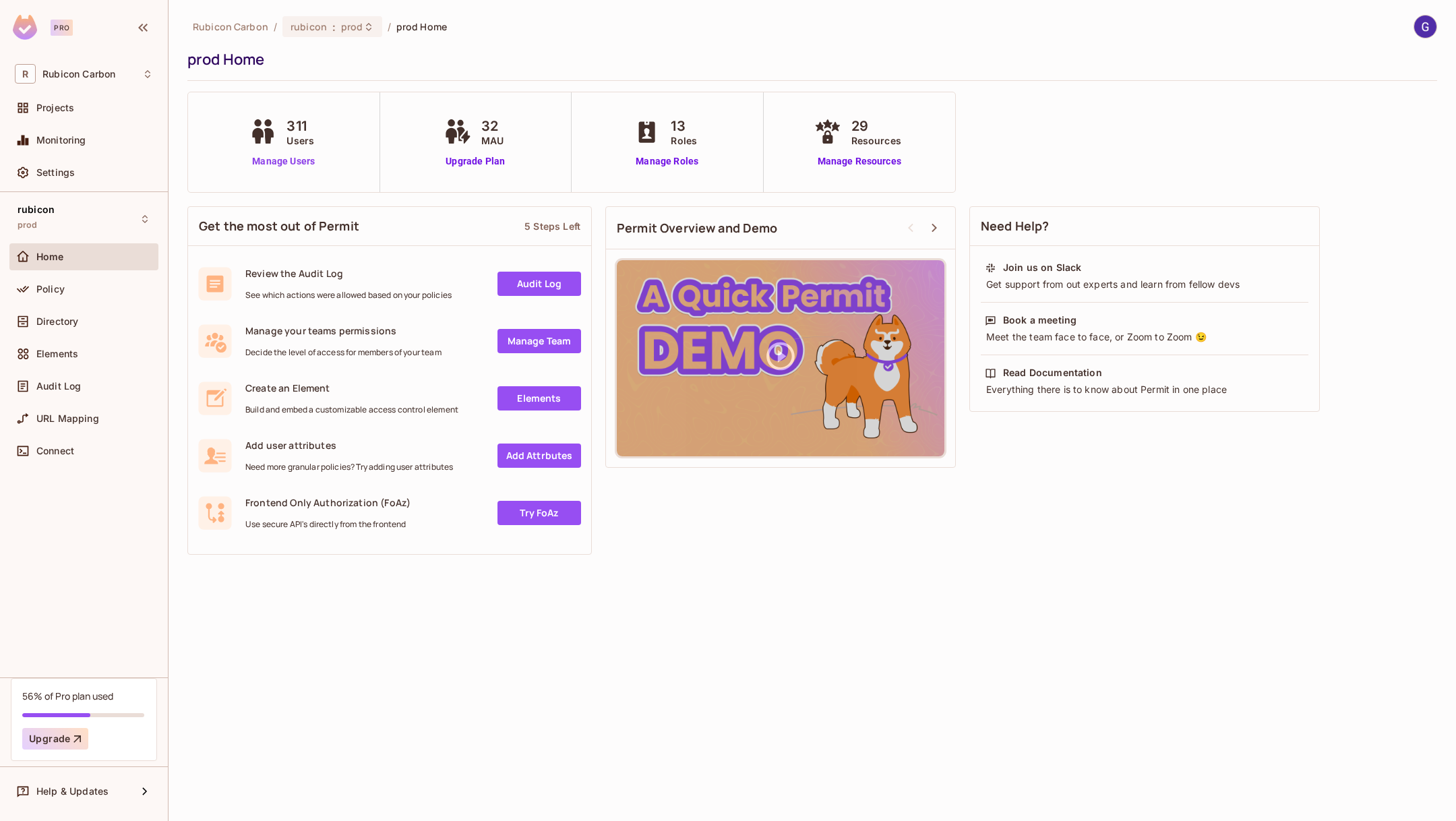
click at [297, 161] on link "Manage Users" at bounding box center [283, 161] width 74 height 14
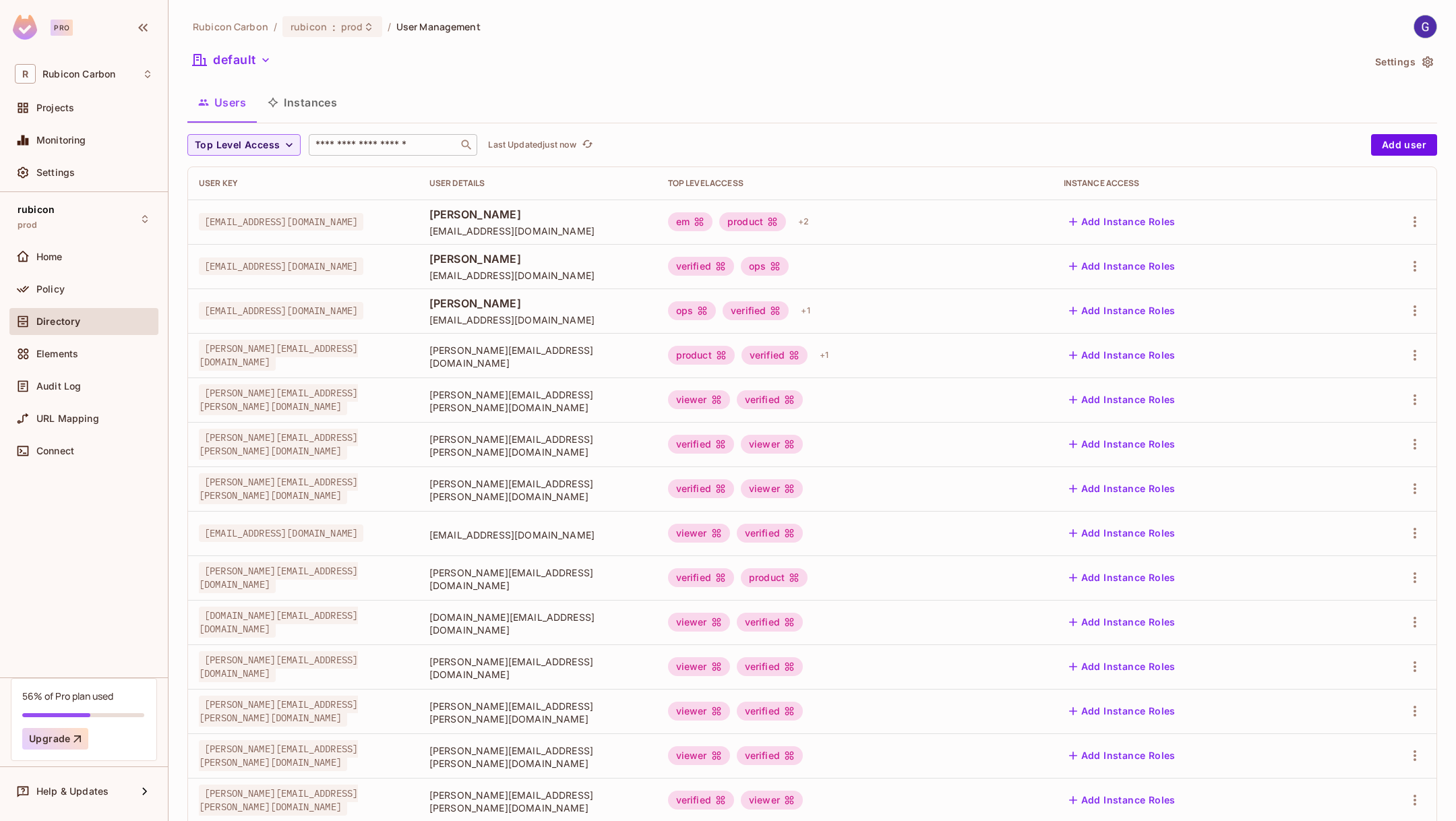
click at [376, 145] on input "text" at bounding box center [383, 145] width 141 height 13
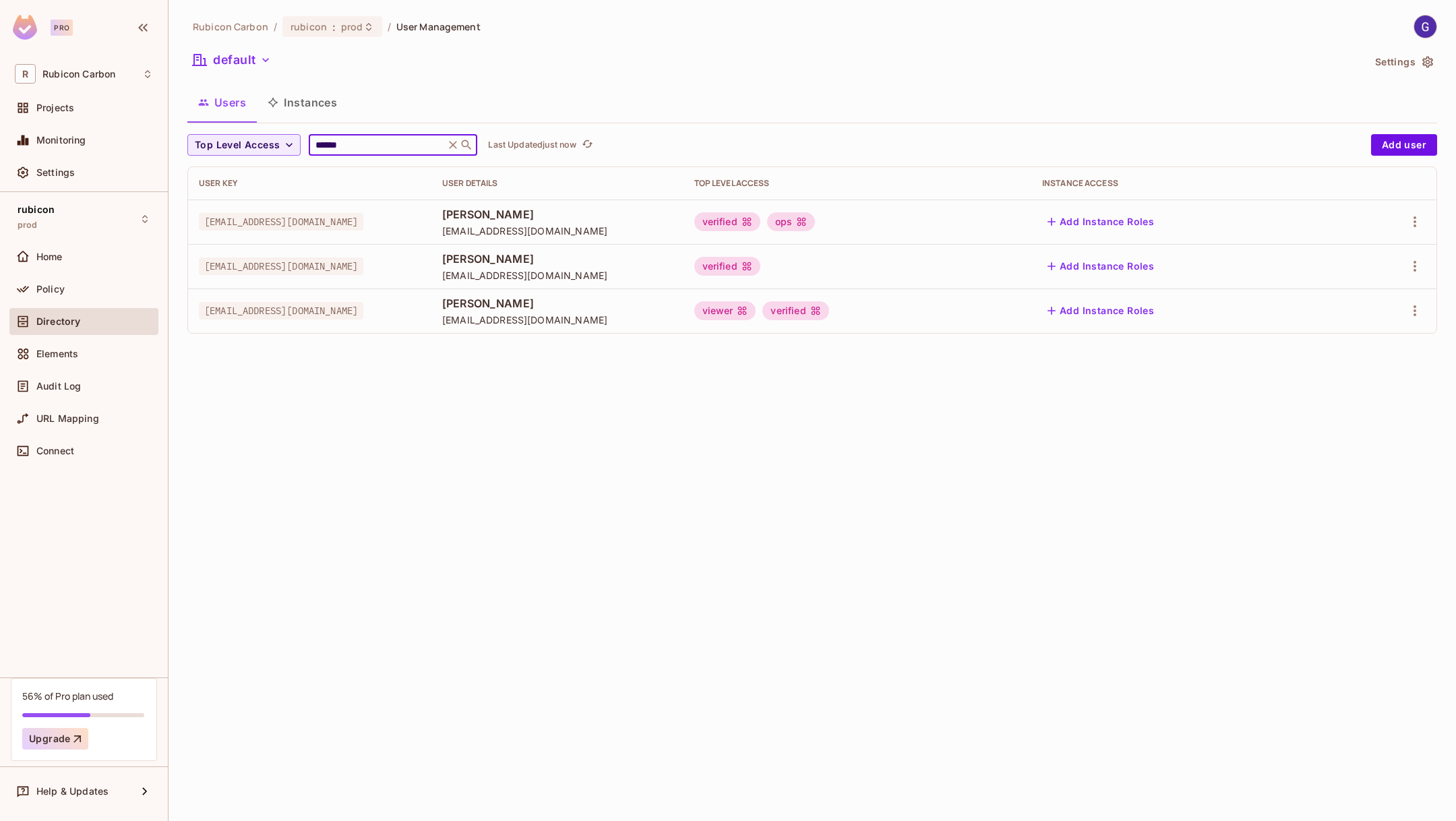
type input "**********"
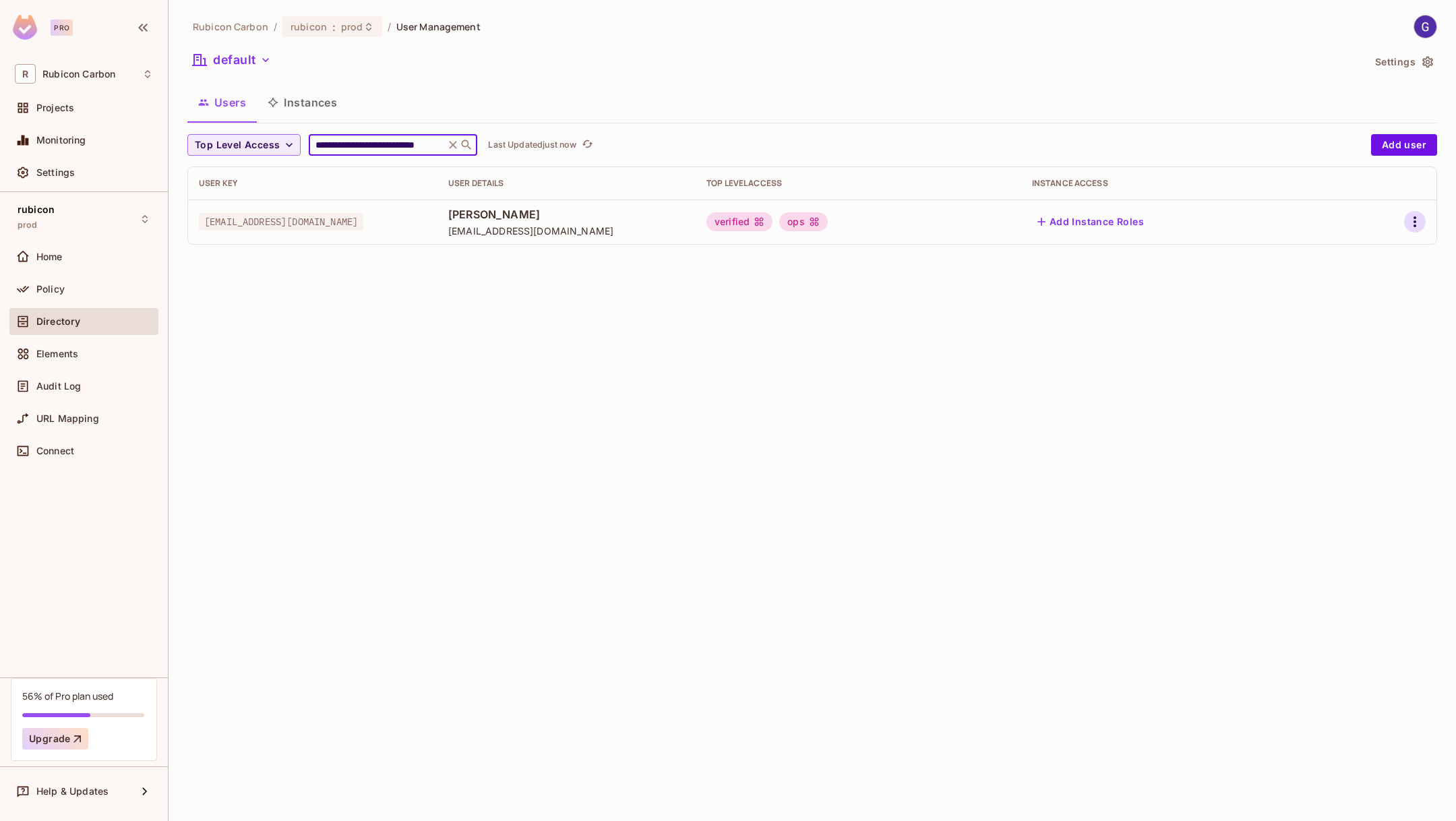
click at [1408, 215] on icon "button" at bounding box center [1414, 222] width 16 height 16
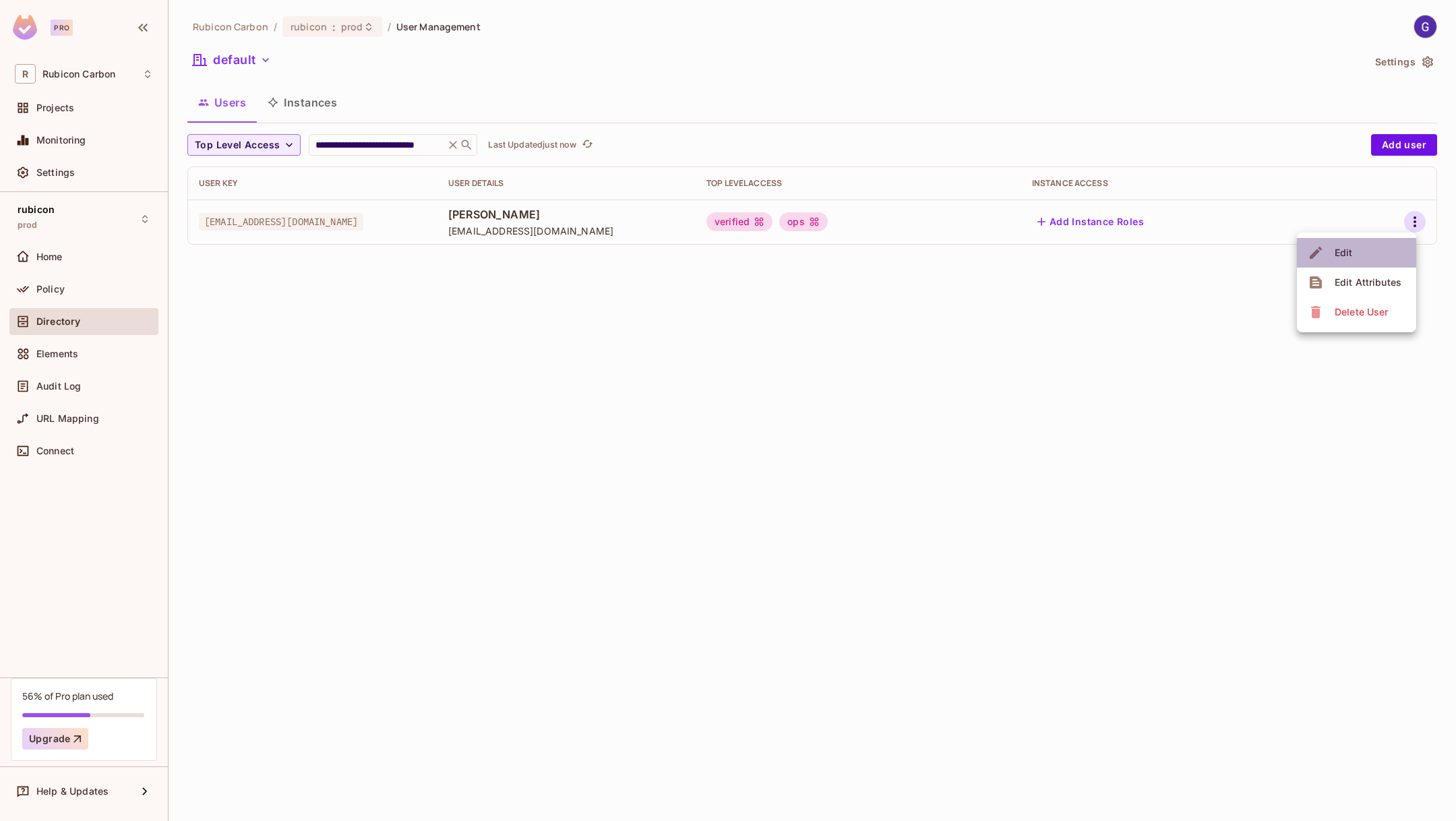
click at [1368, 247] on li "Edit" at bounding box center [1356, 253] width 119 height 30
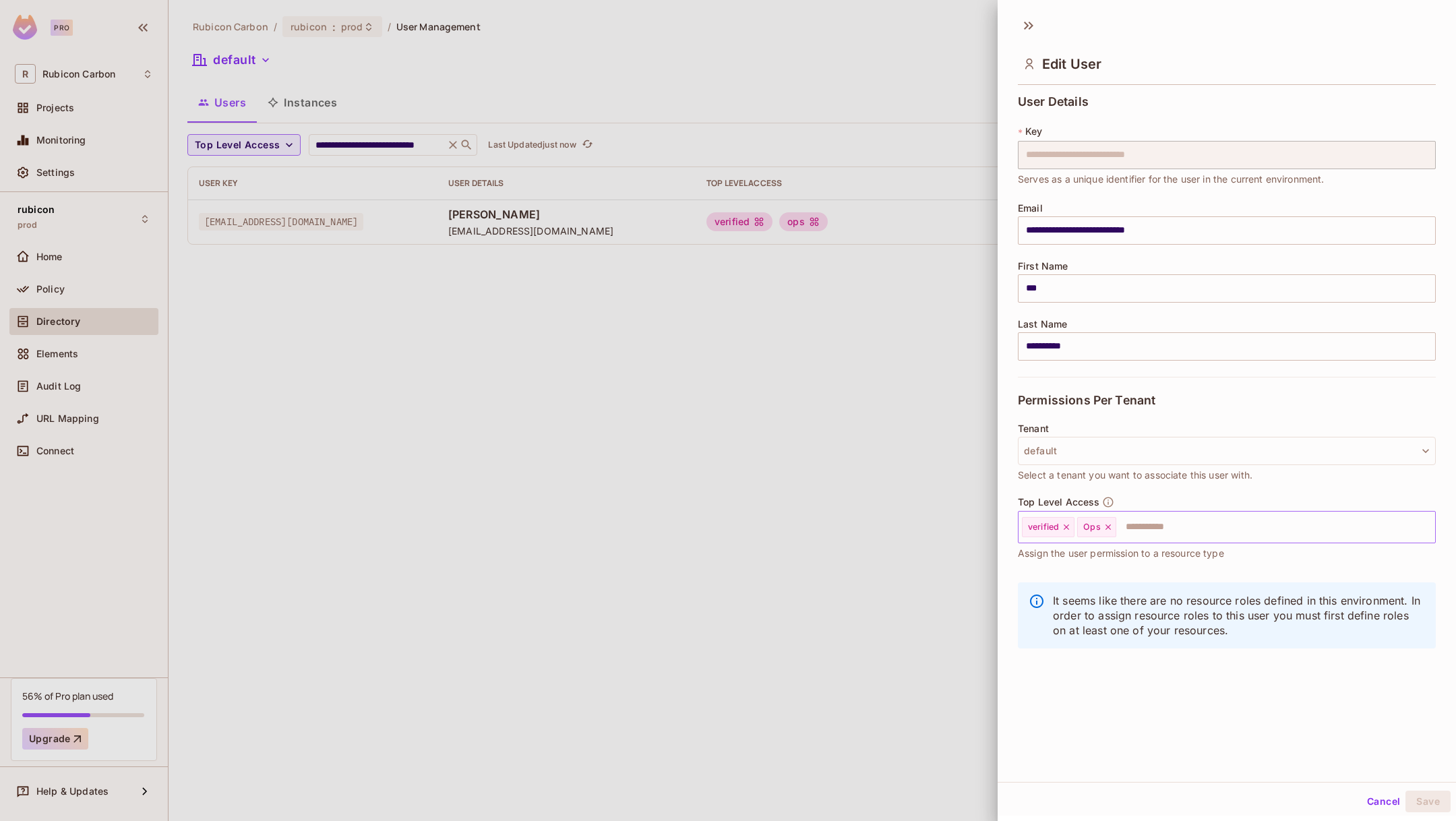
click at [1104, 520] on div "Ops" at bounding box center [1096, 528] width 38 height 20
click at [1104, 531] on icon at bounding box center [1108, 527] width 9 height 9
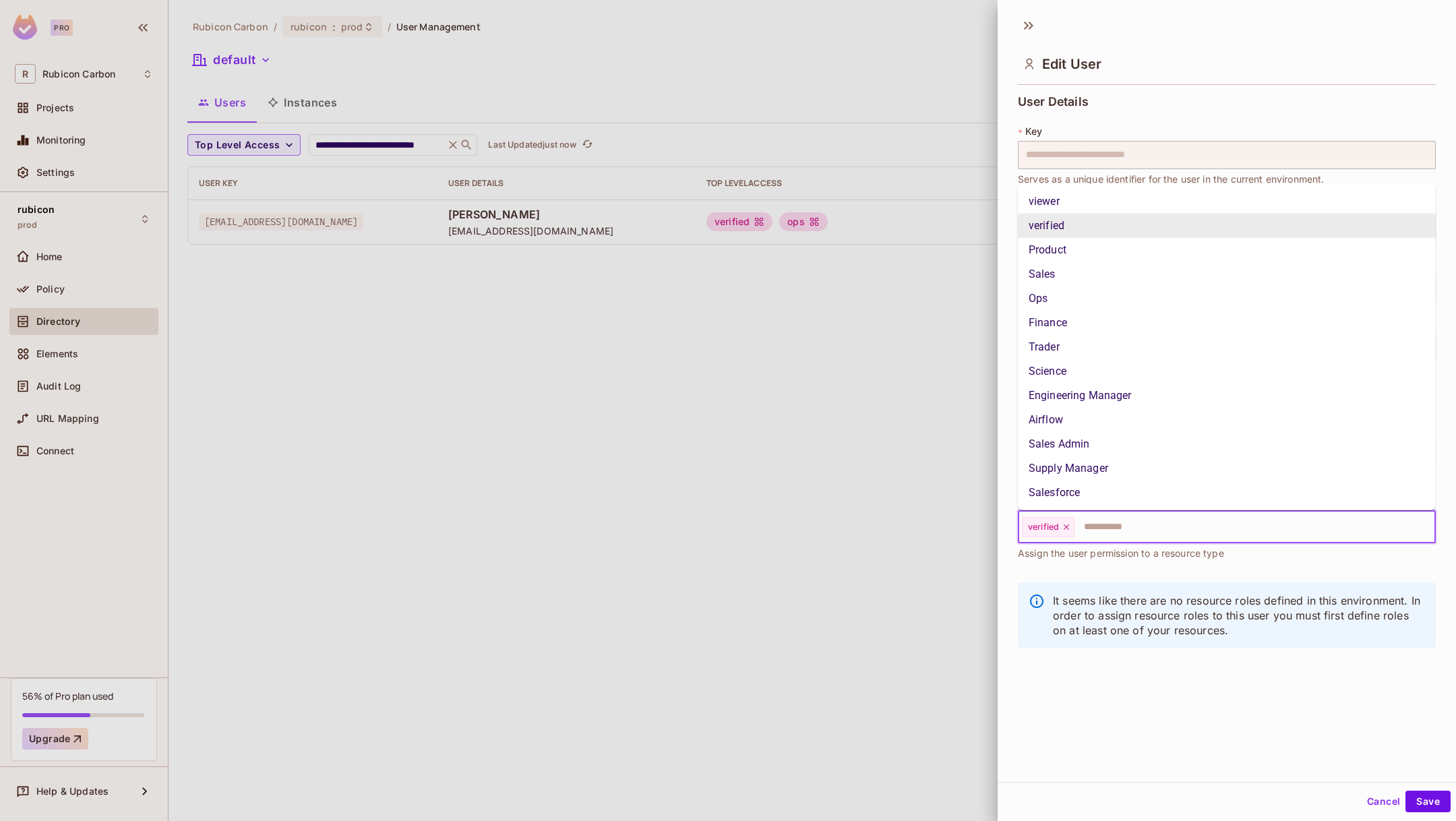
click at [1110, 528] on input "text" at bounding box center [1242, 527] width 334 height 27
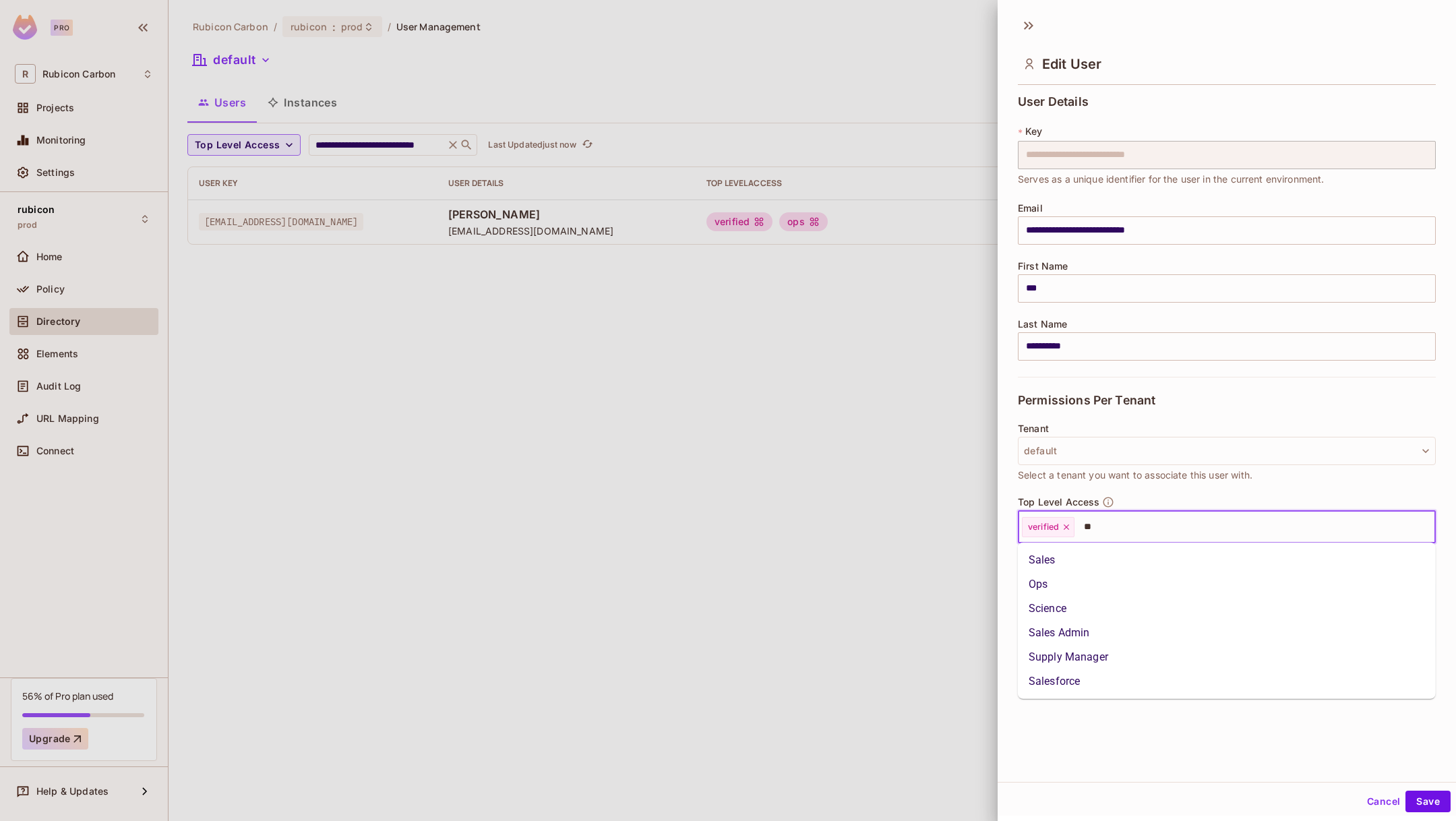
type input "***"
click at [1099, 581] on li "Sales Admin" at bounding box center [1226, 585] width 418 height 24
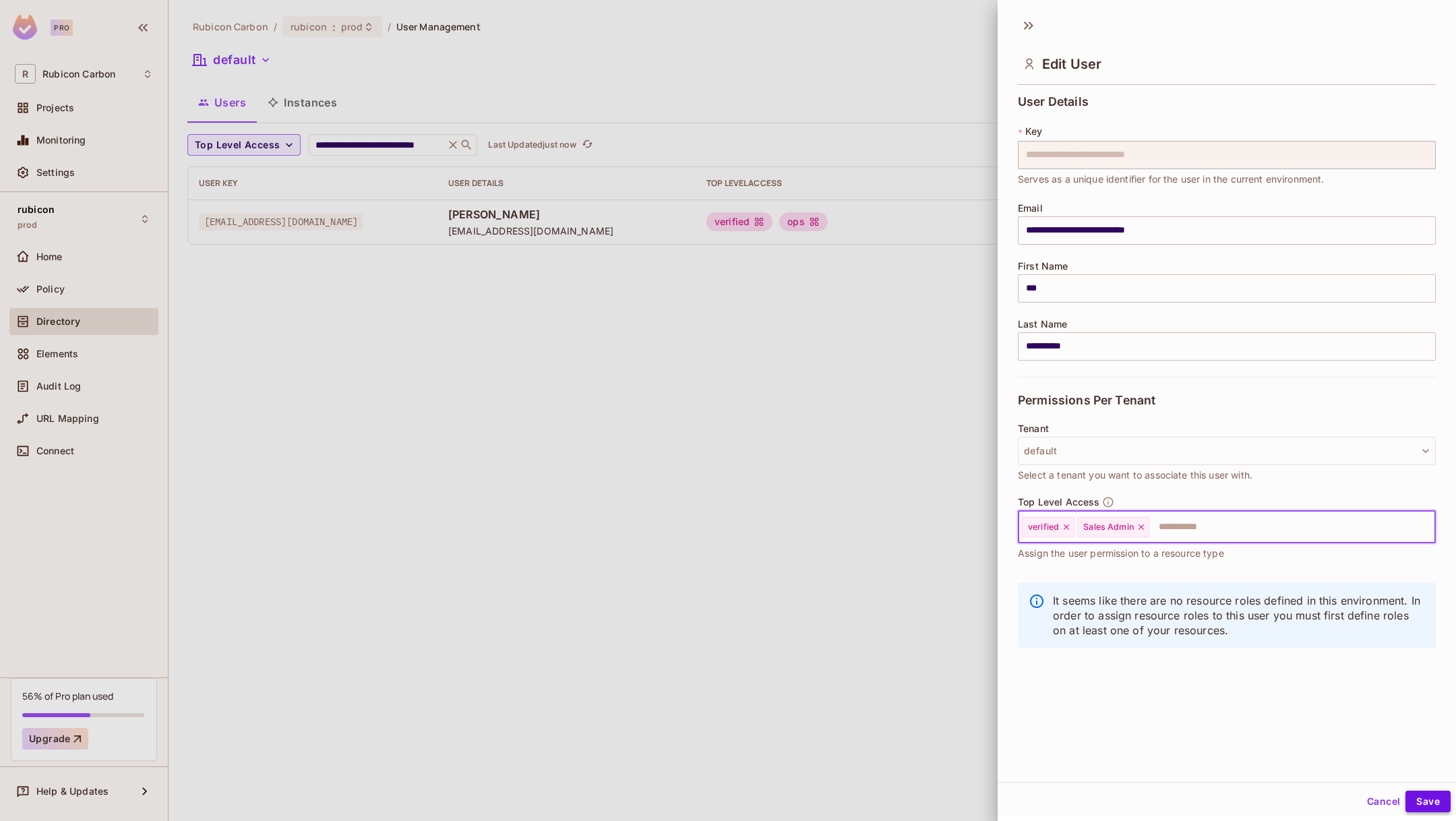
click at [1423, 801] on button "Save" at bounding box center [1427, 801] width 46 height 21
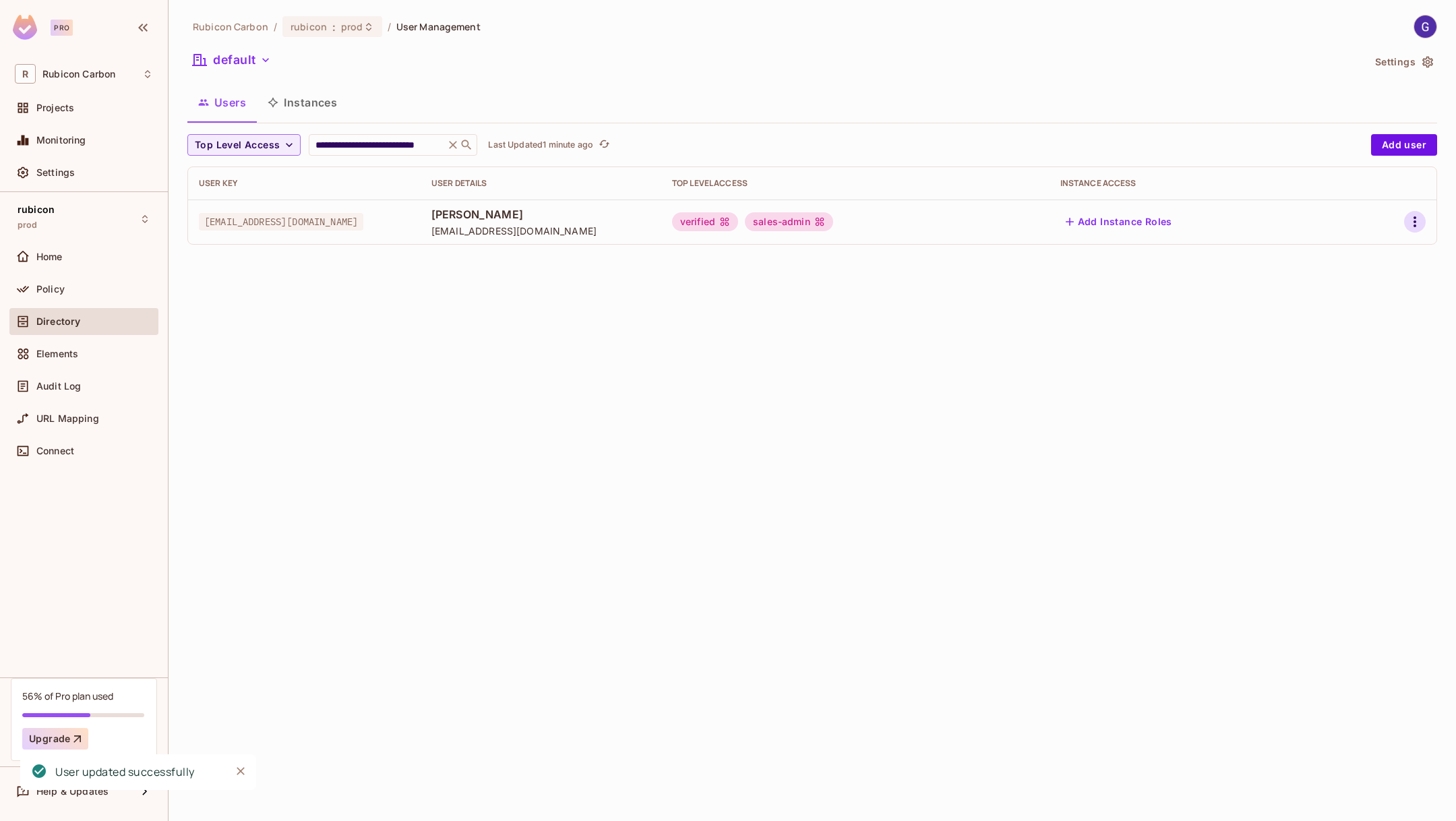
click at [1416, 215] on icon "button" at bounding box center [1414, 222] width 16 height 16
click at [804, 300] on div at bounding box center [728, 410] width 1456 height 821
click at [1427, 211] on td at bounding box center [1390, 222] width 92 height 45
click at [1409, 214] on icon "button" at bounding box center [1414, 222] width 16 height 16
click at [1358, 252] on li "Edit" at bounding box center [1356, 253] width 119 height 30
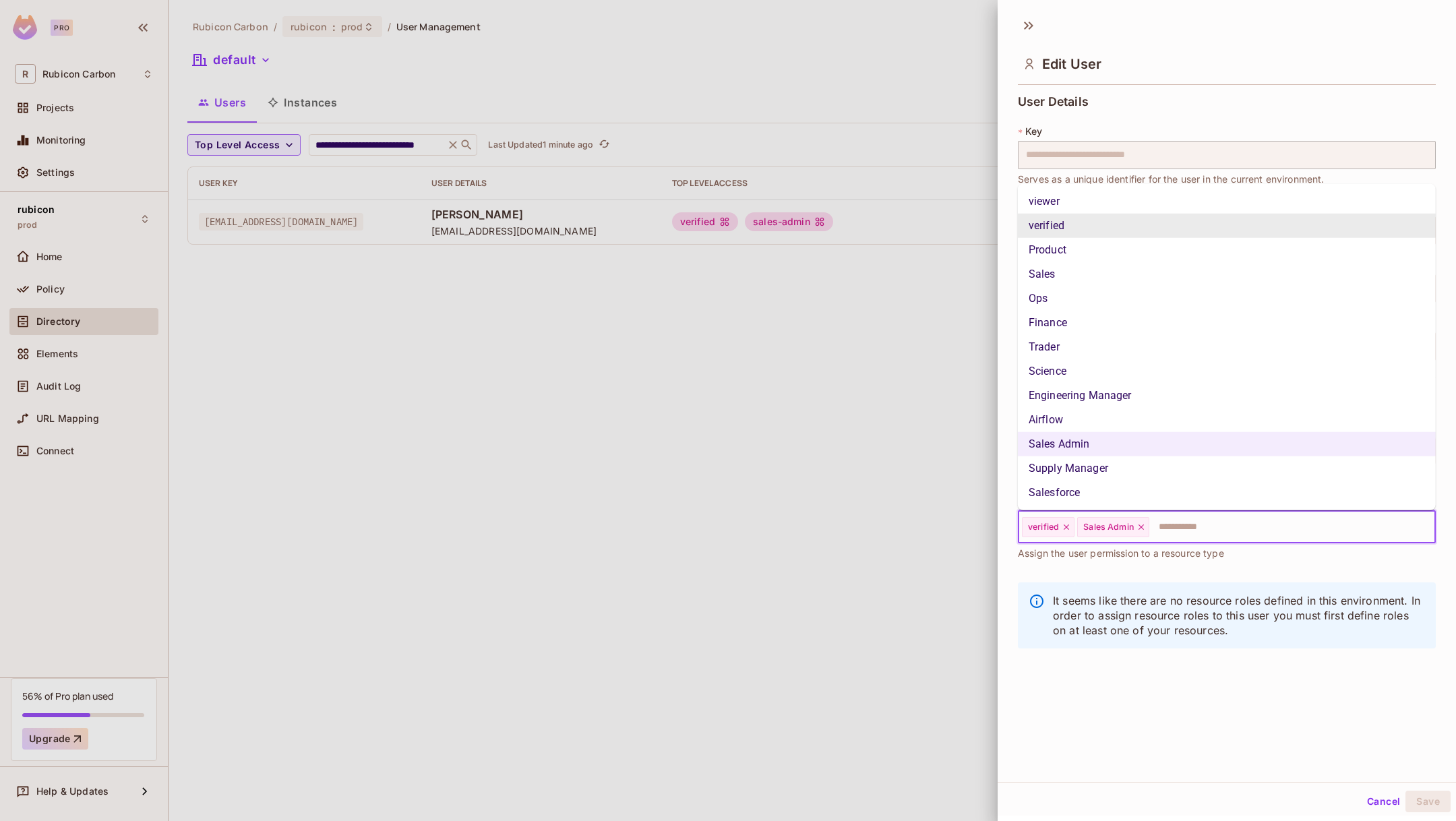
click at [1179, 523] on input "text" at bounding box center [1280, 527] width 259 height 27
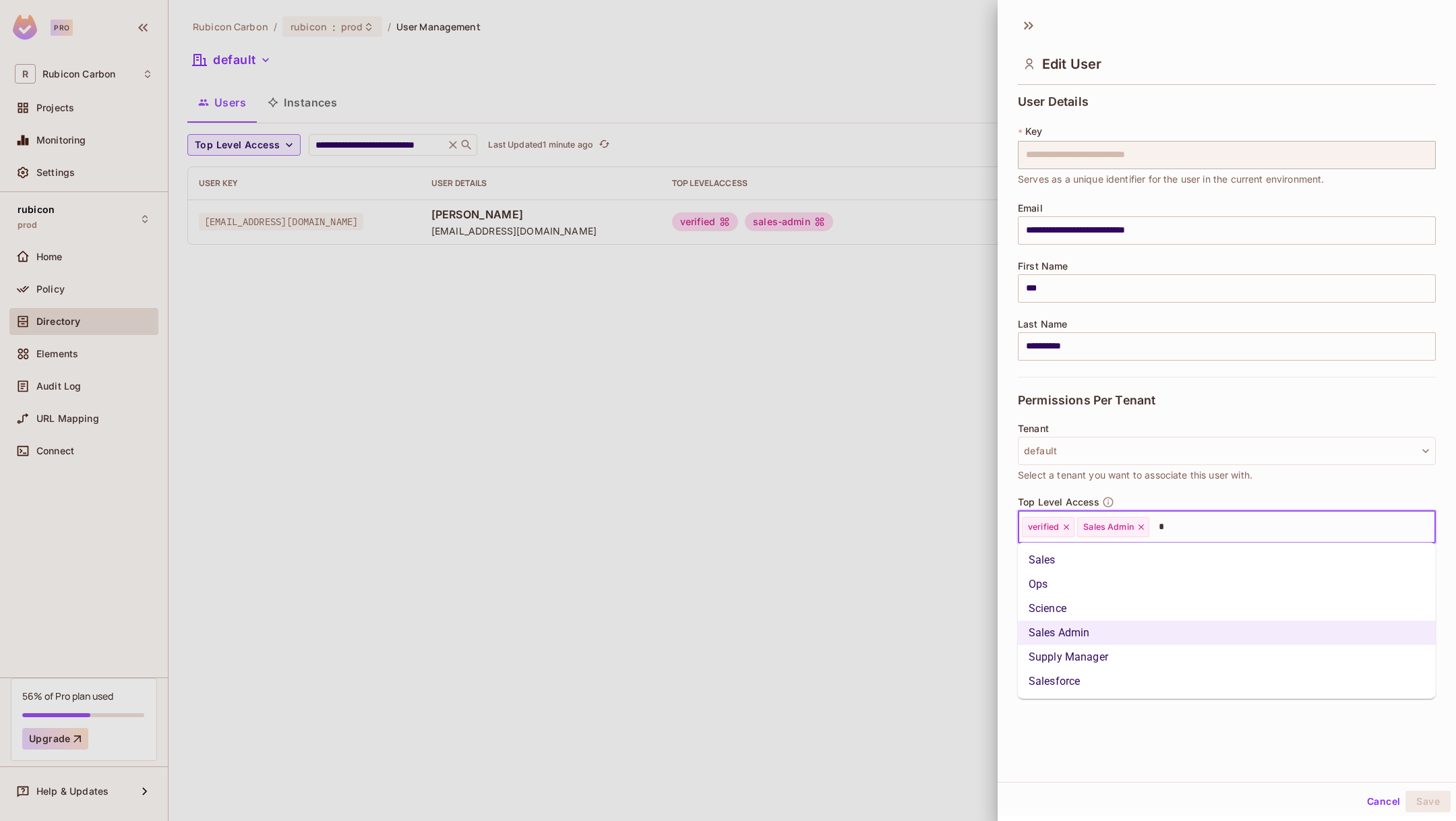
type input "**"
click at [1150, 560] on li "Sales" at bounding box center [1226, 560] width 418 height 24
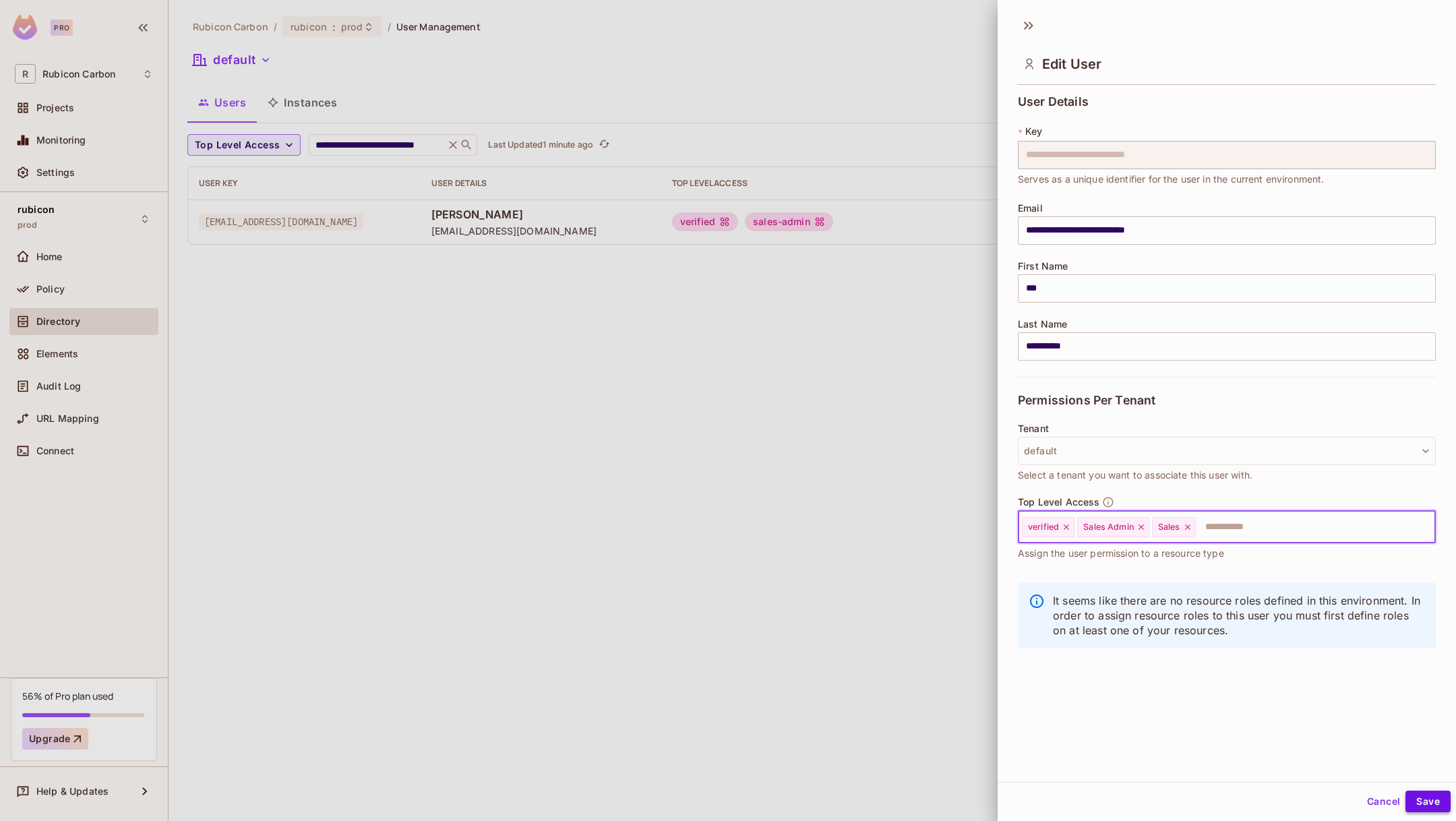
click at [1418, 800] on button "Save" at bounding box center [1427, 801] width 46 height 21
